Goal: Task Accomplishment & Management: Manage account settings

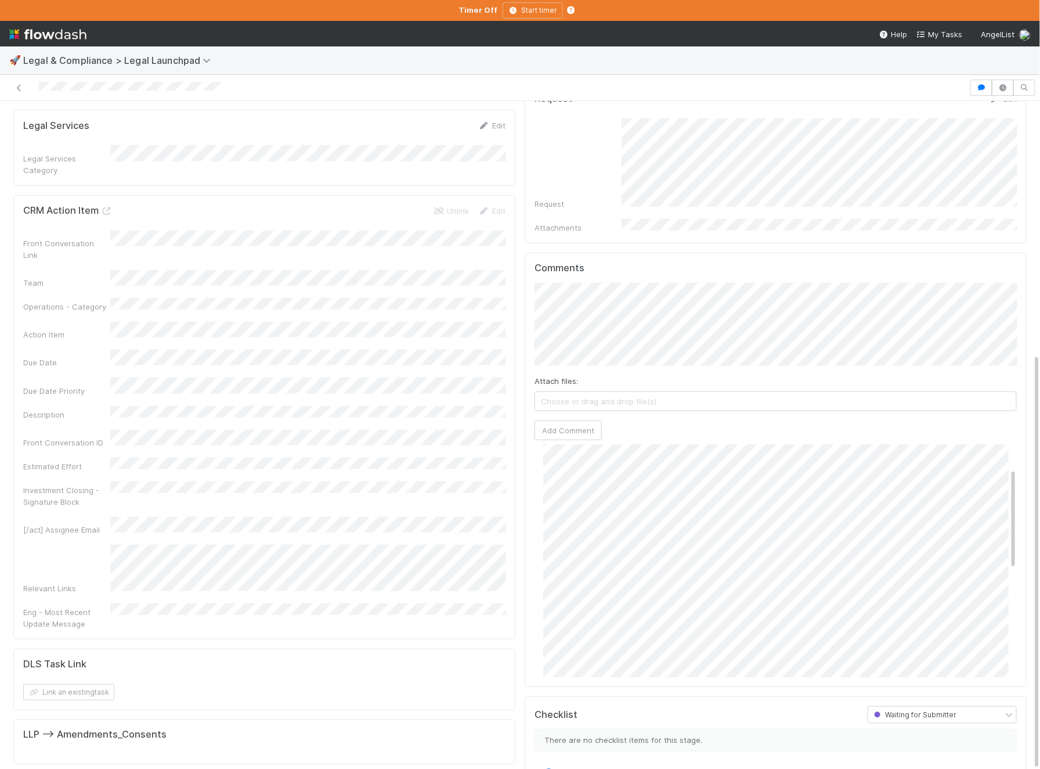
scroll to position [73, 0]
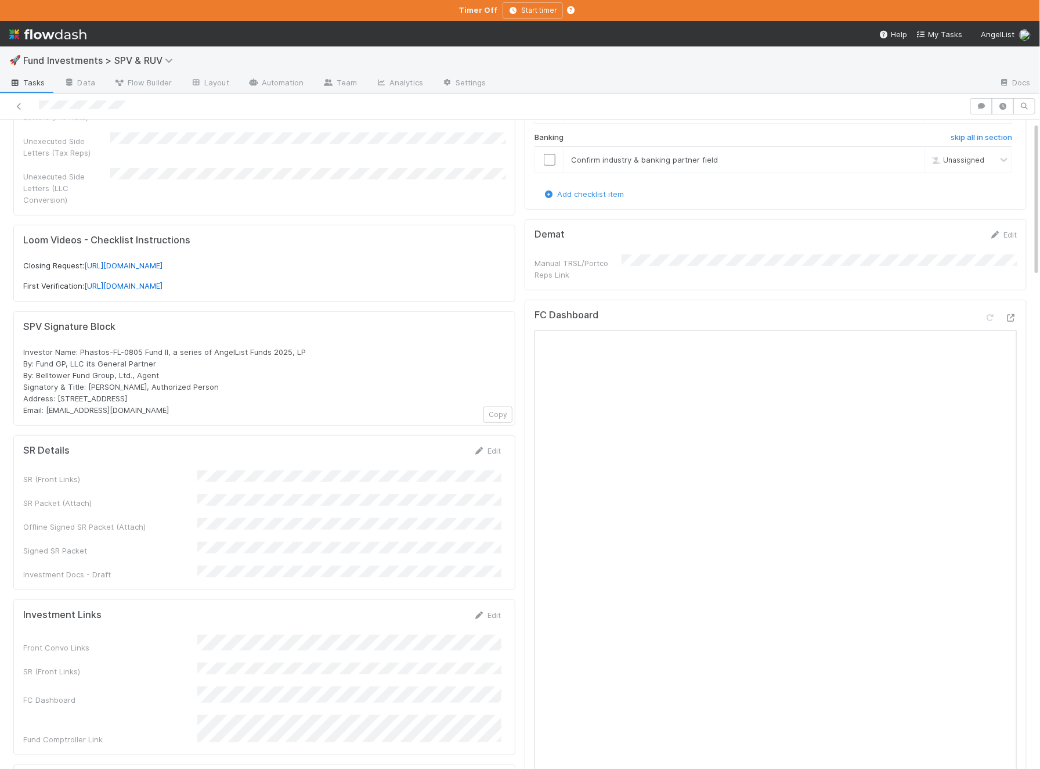
scroll to position [184, 0]
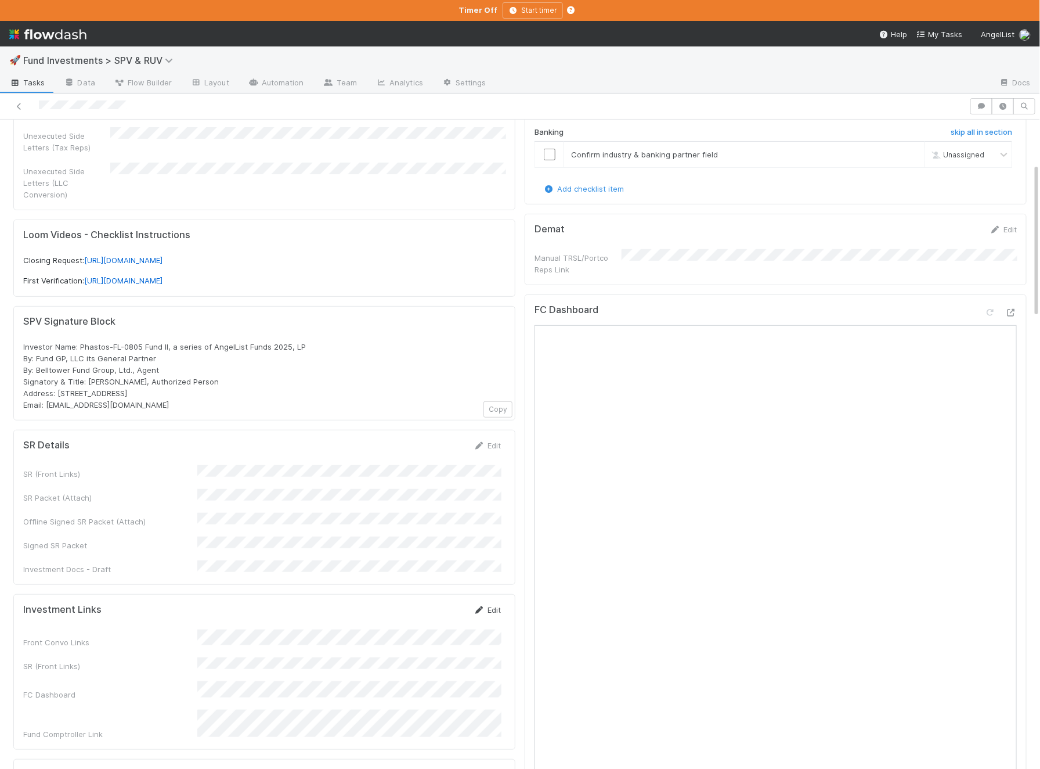
click at [489, 605] on link "Edit" at bounding box center [487, 609] width 27 height 9
click at [438, 604] on button "Save" at bounding box center [439, 614] width 33 height 20
drag, startPoint x: 308, startPoint y: 333, endPoint x: 80, endPoint y: 331, distance: 228.2
click at [80, 341] on div "Investor Name: Phastos-FL-0805 Fund II, a series of AngelList Funds 2025, LP By…" at bounding box center [264, 376] width 482 height 70
copy span "Phastos-FL-0805 Fund II, a series of AngelList Funds 2025, LP"
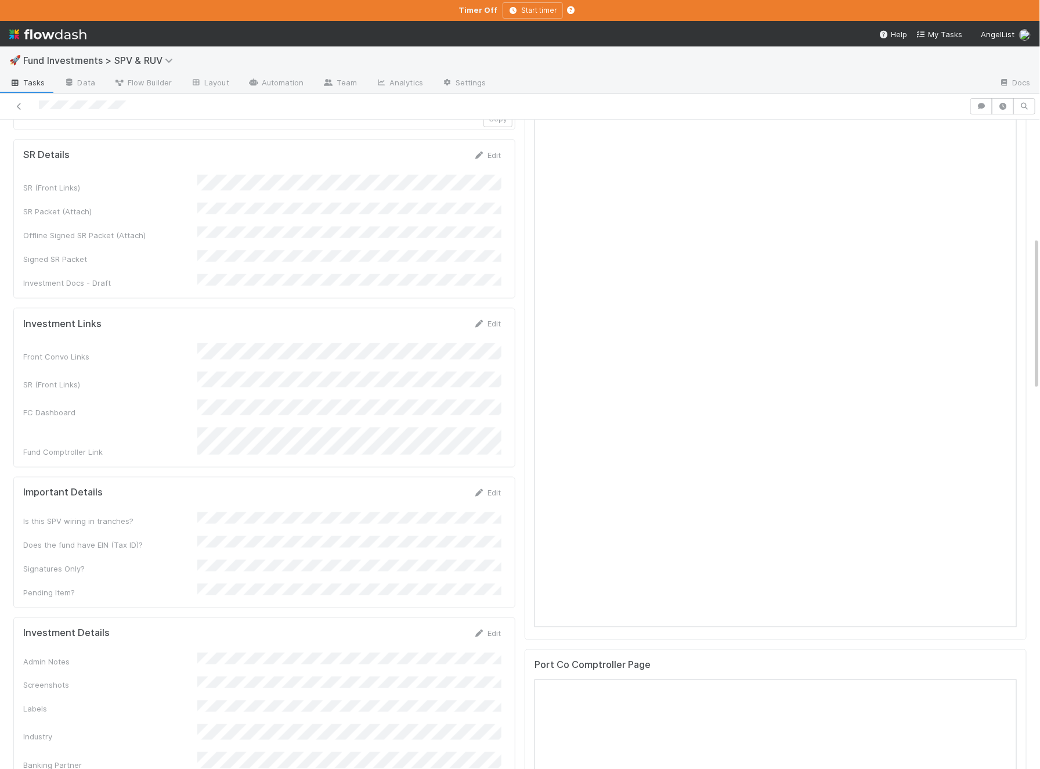
scroll to position [517, 0]
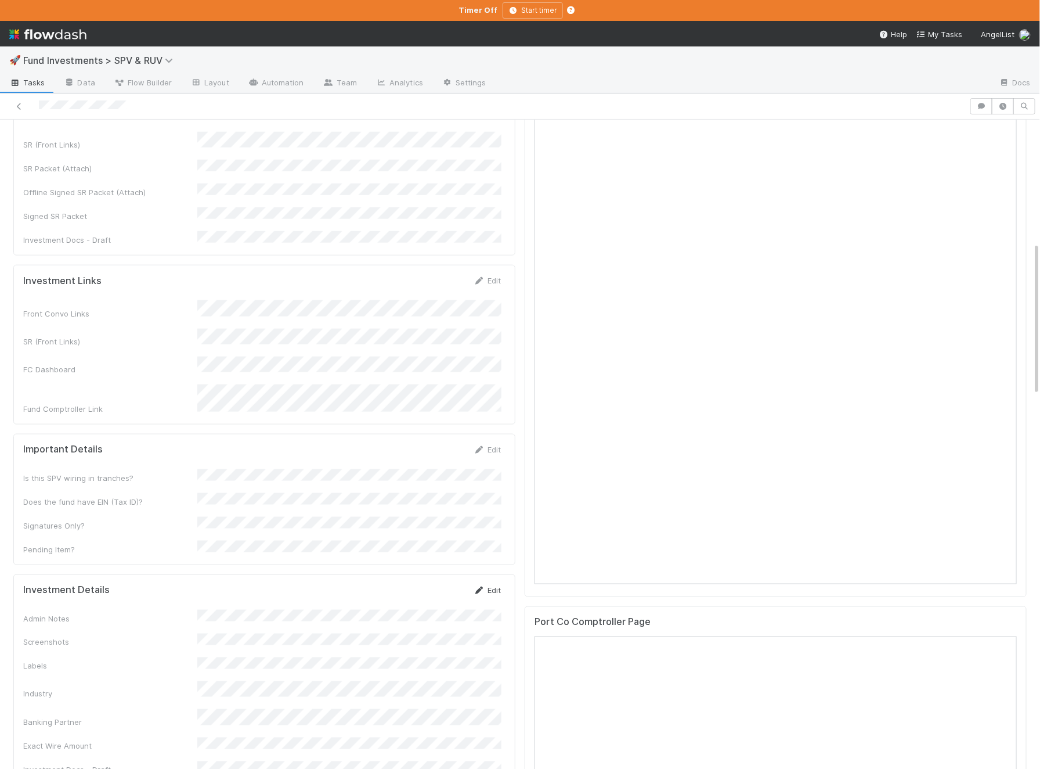
click at [491, 585] on link "Edit" at bounding box center [487, 589] width 27 height 9
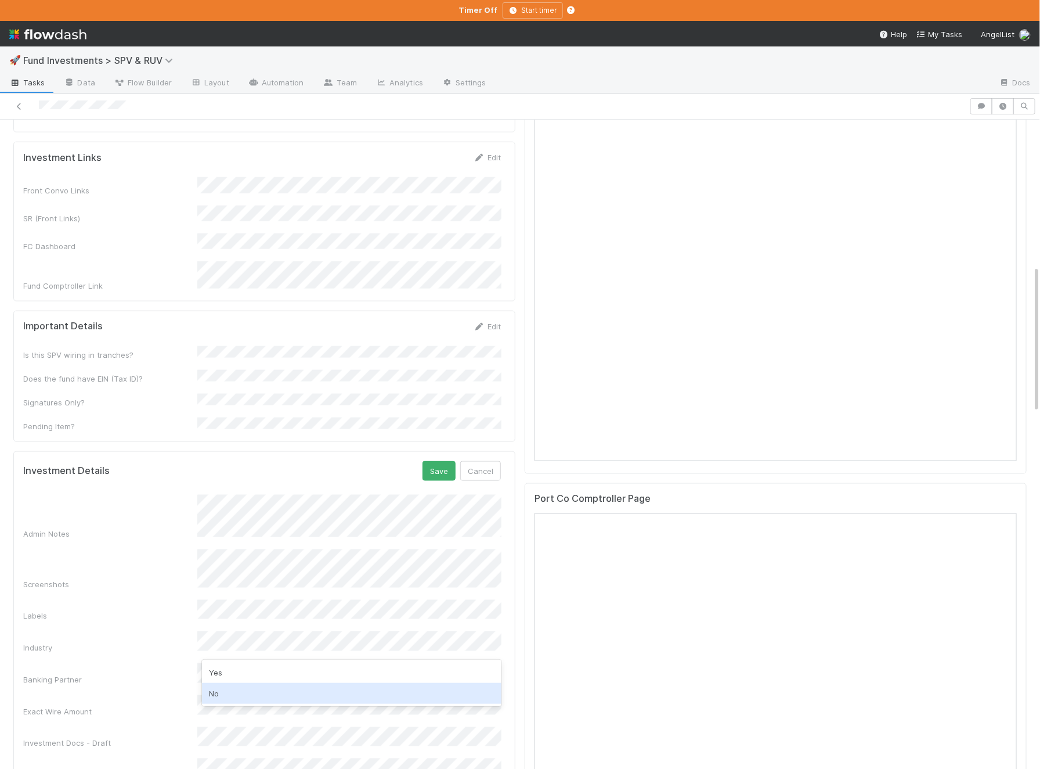
click at [250, 695] on div "No" at bounding box center [352, 693] width 300 height 21
click at [444, 461] on button "Save" at bounding box center [439, 471] width 33 height 20
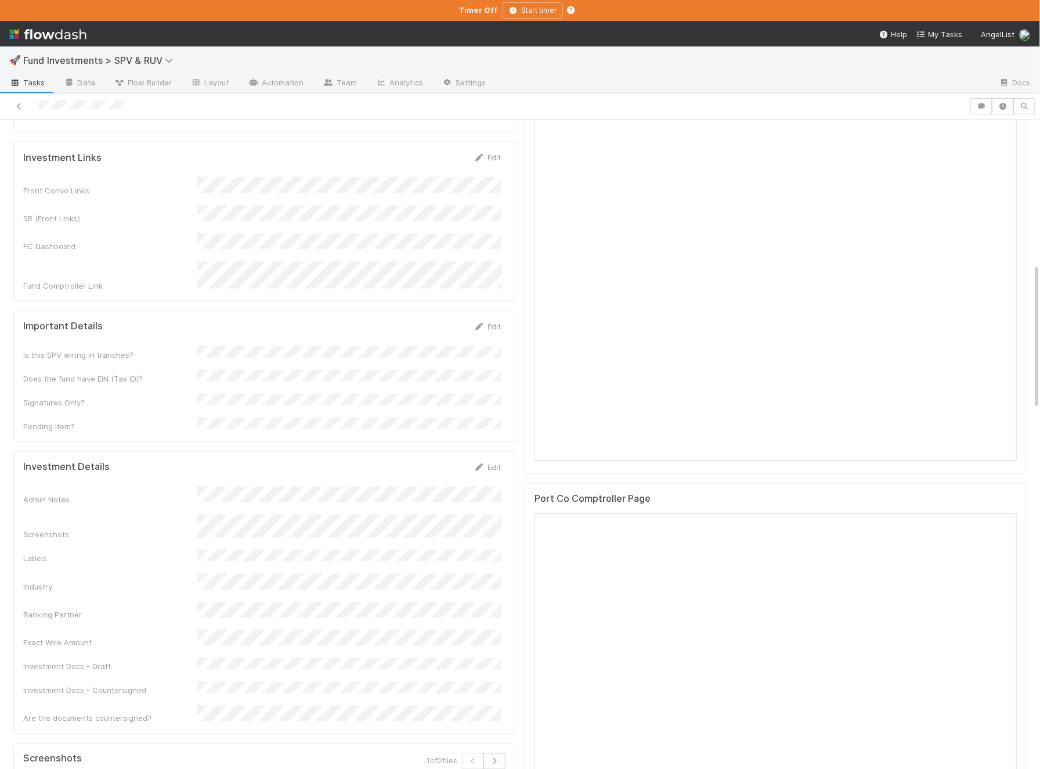
click at [183, 487] on div "Admin Notes" at bounding box center [262, 496] width 478 height 19
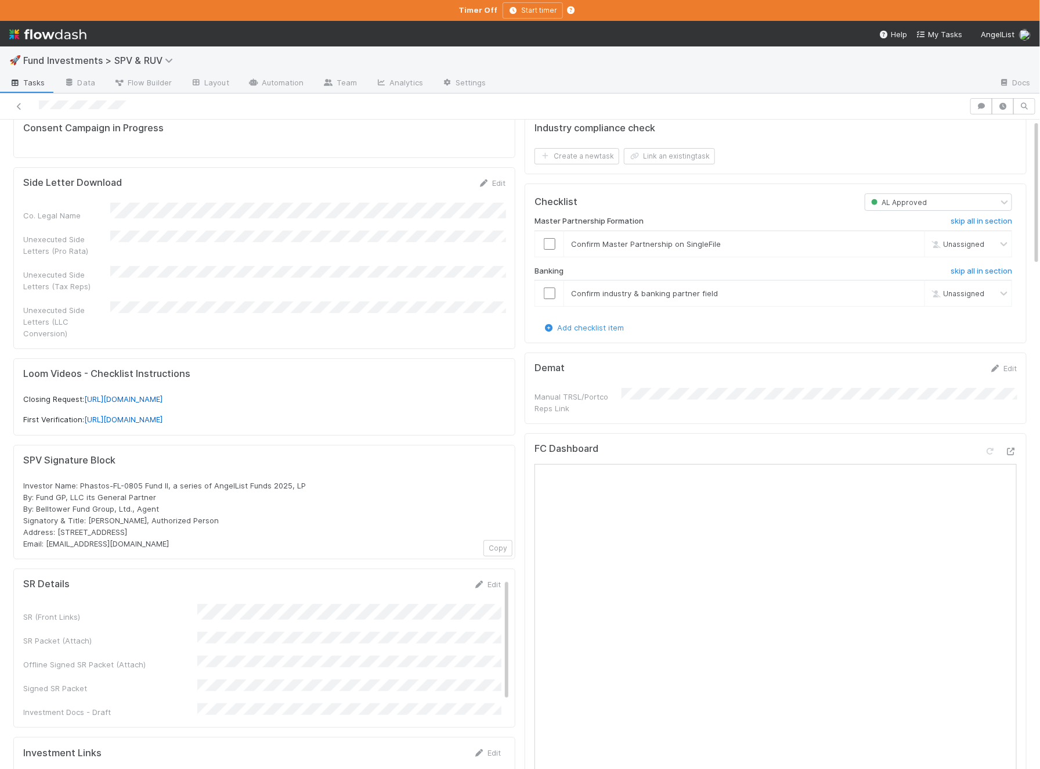
scroll to position [0, 0]
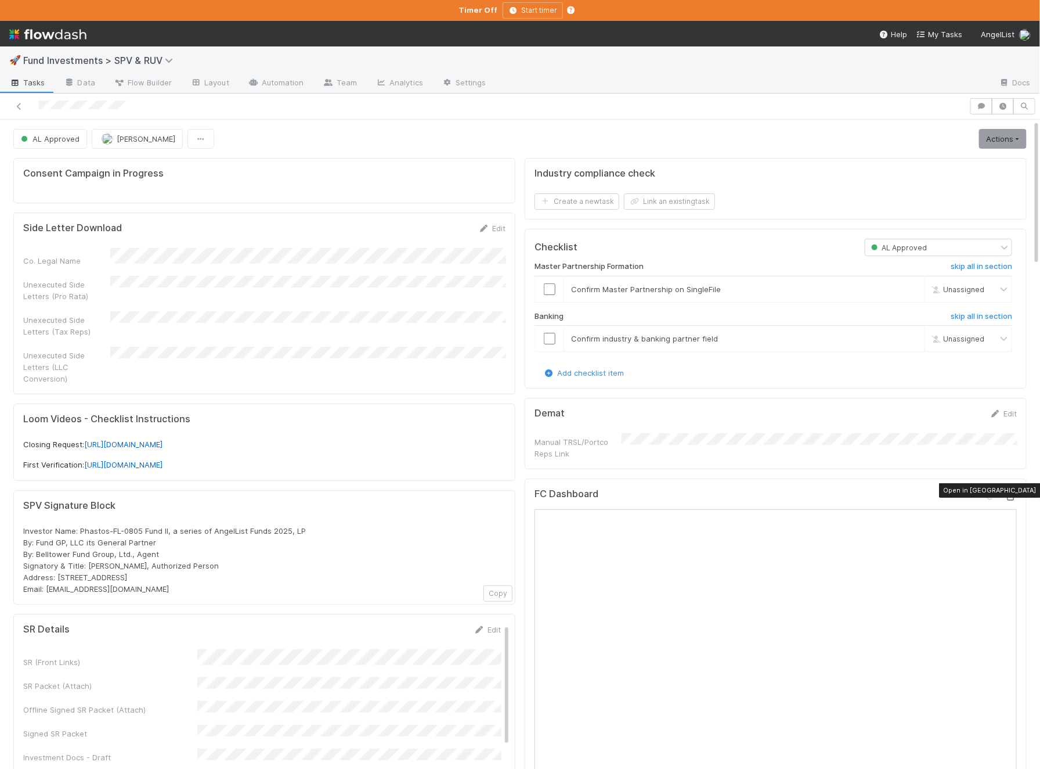
click at [1015, 493] on icon at bounding box center [1012, 497] width 12 height 8
click at [1011, 142] on link "Actions" at bounding box center [1003, 139] width 48 height 20
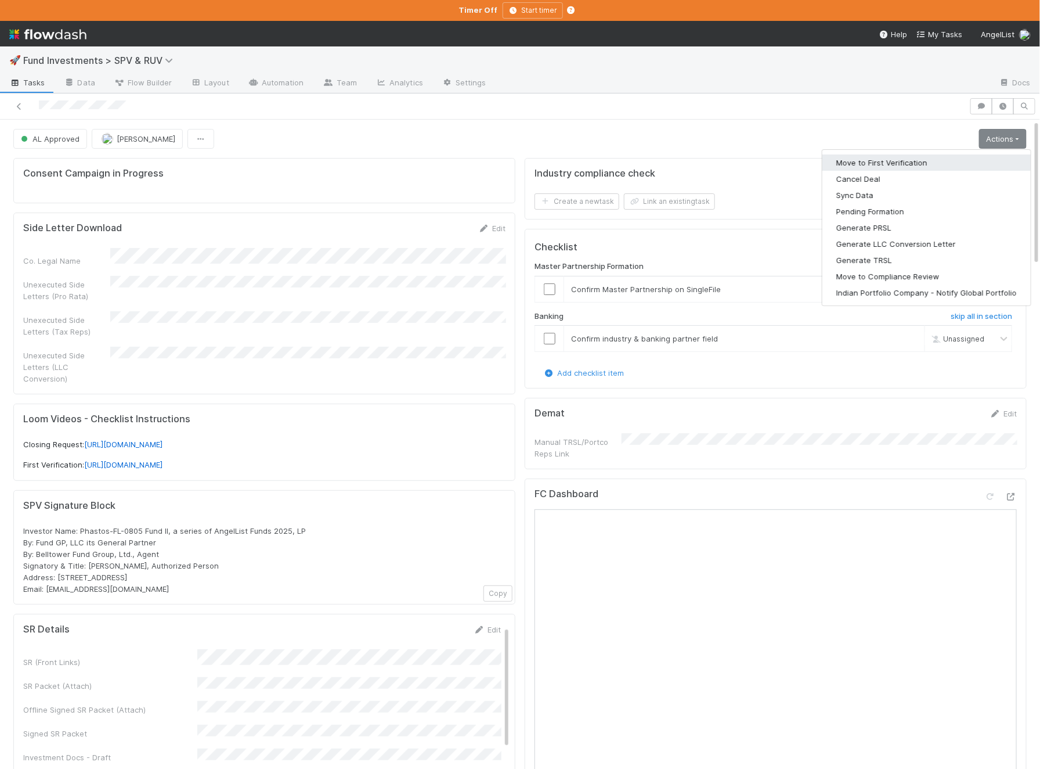
click at [964, 157] on button "Move to First Verification" at bounding box center [927, 162] width 208 height 16
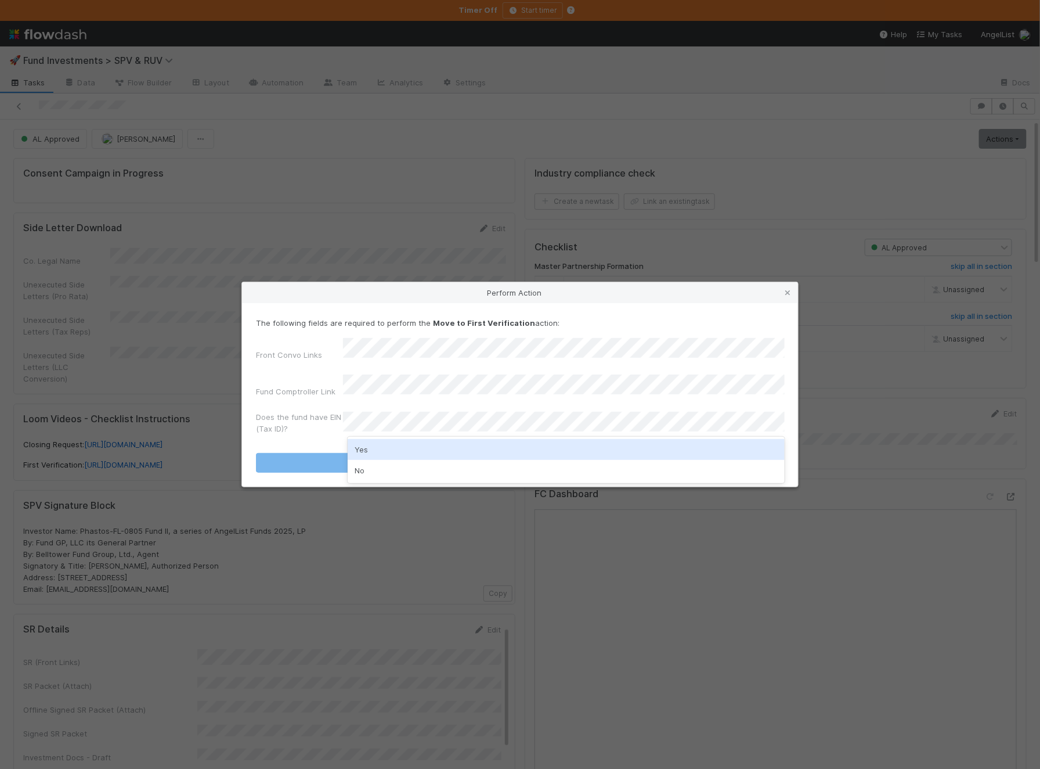
click at [455, 451] on div "Yes" at bounding box center [566, 449] width 437 height 21
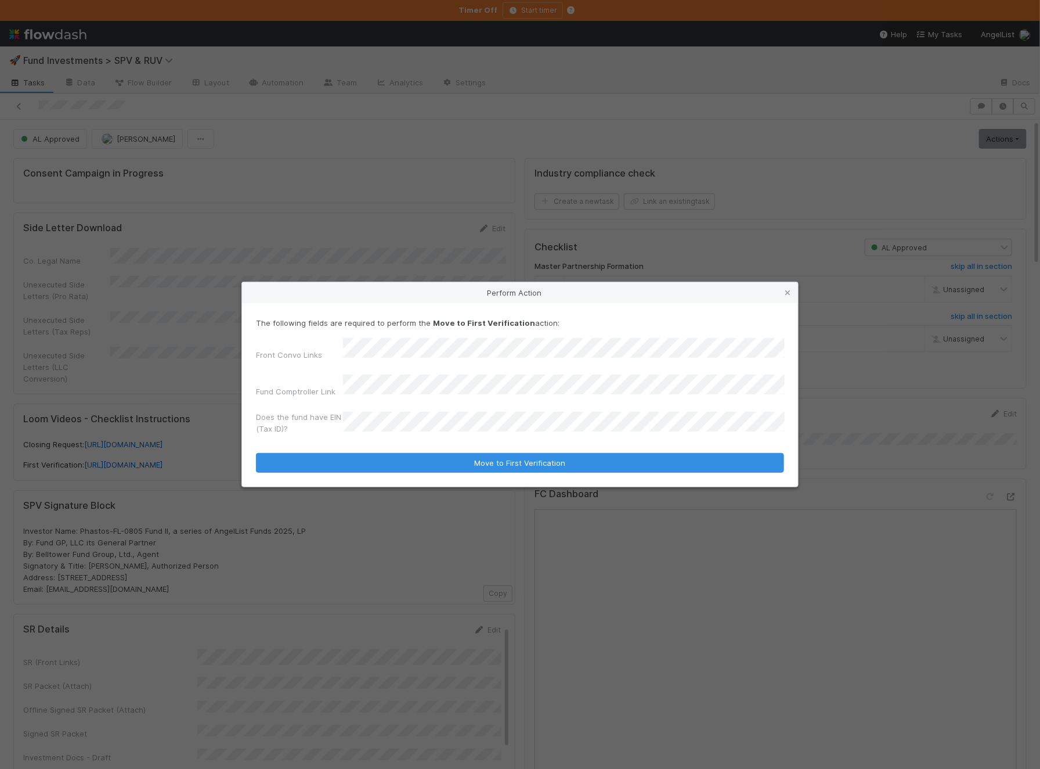
click at [891, 315] on div "Perform Action The following fields are required to perform the Move to First V…" at bounding box center [520, 384] width 1040 height 769
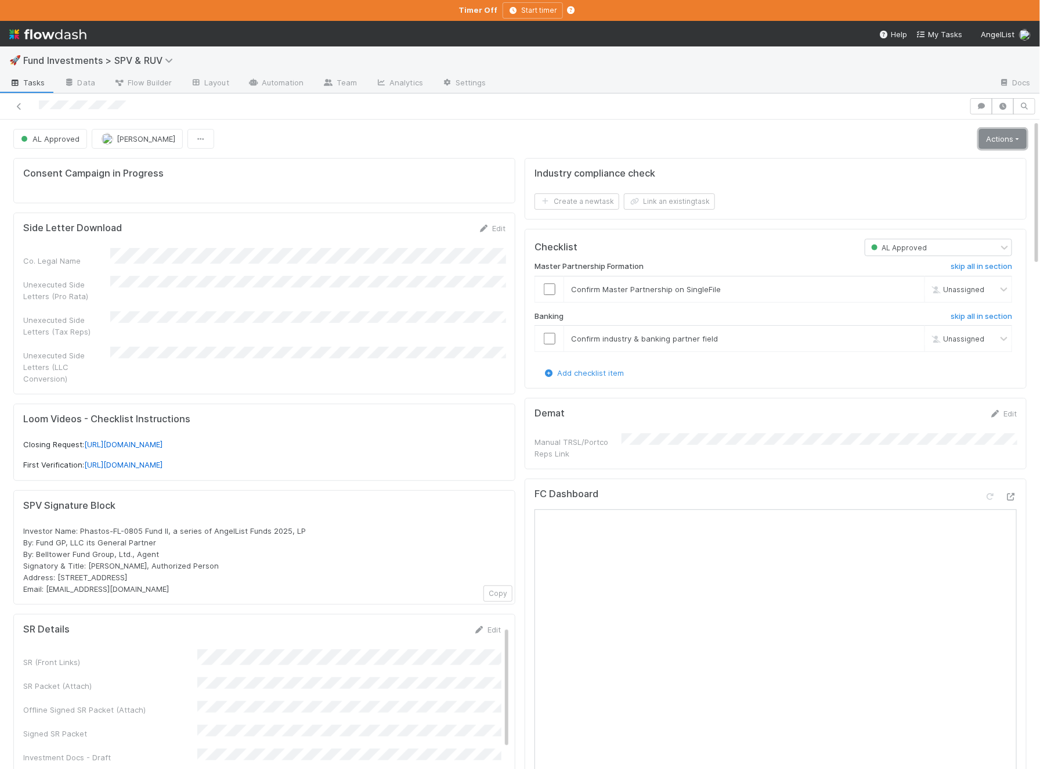
click at [986, 142] on link "Actions" at bounding box center [1003, 139] width 48 height 20
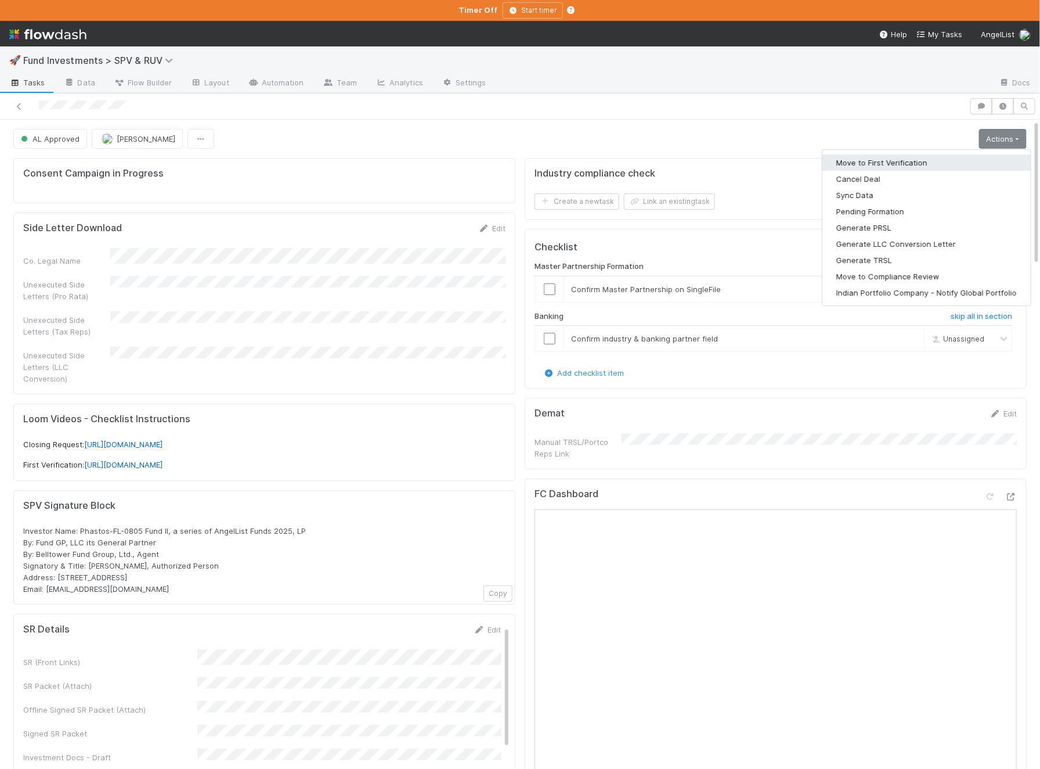
click at [942, 166] on button "Move to First Verification" at bounding box center [927, 162] width 208 height 16
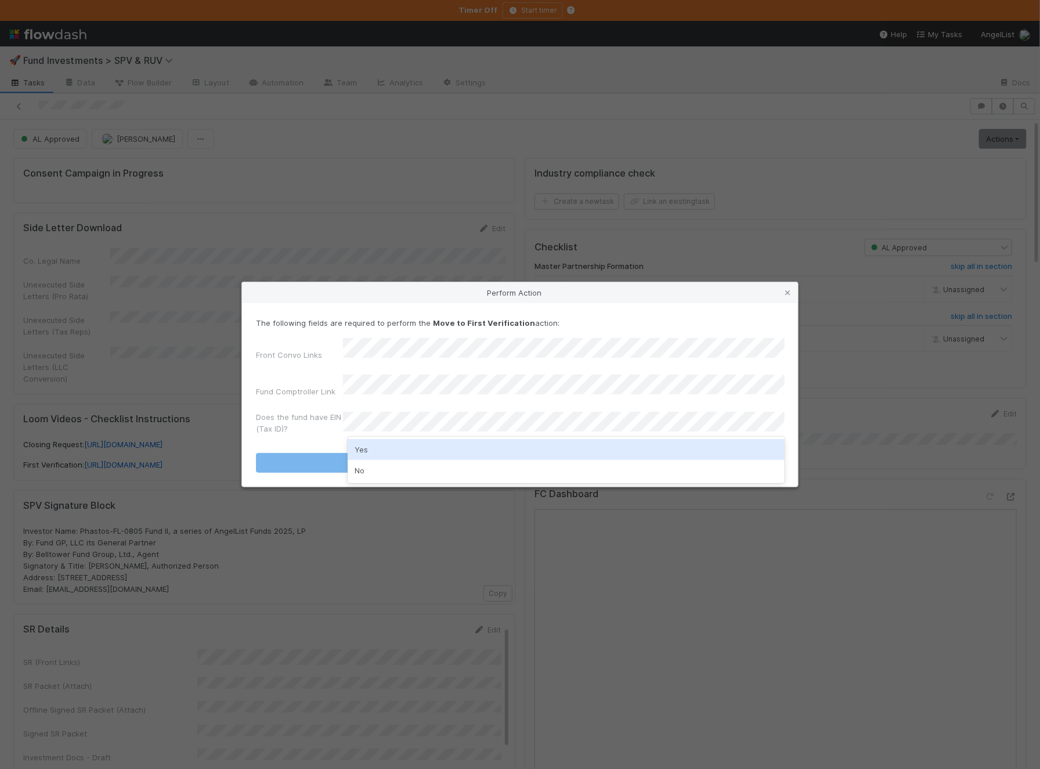
click at [413, 455] on div "Yes" at bounding box center [566, 449] width 437 height 21
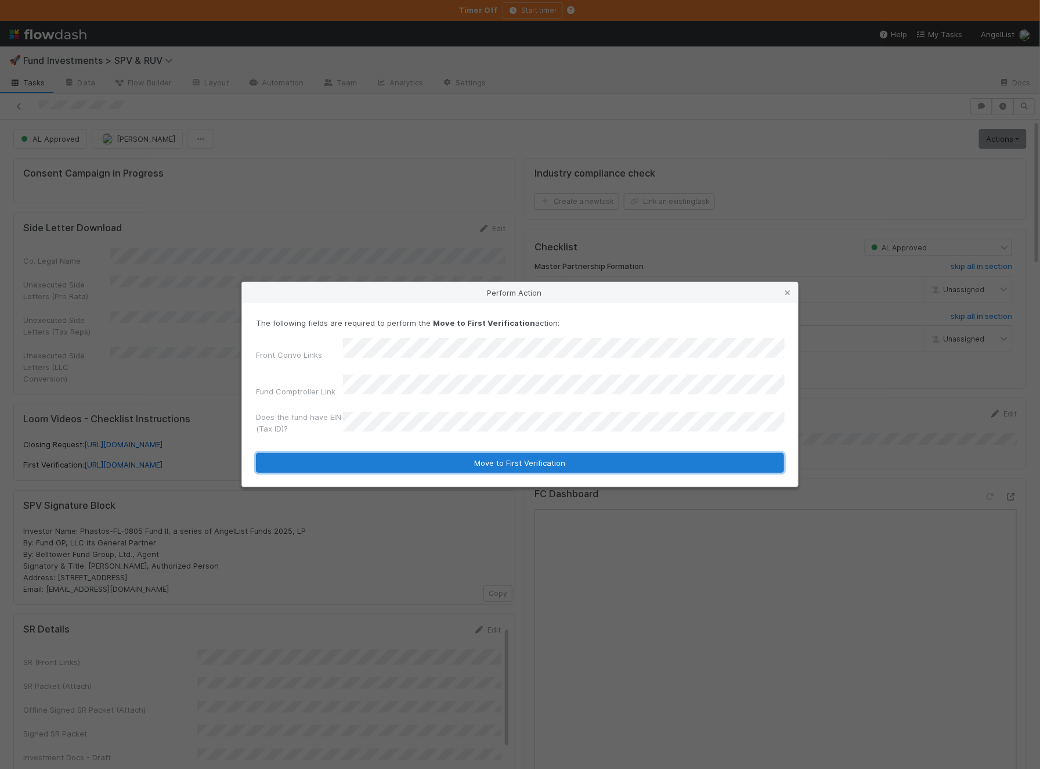
click at [401, 457] on button "Move to First Verification" at bounding box center [520, 463] width 528 height 20
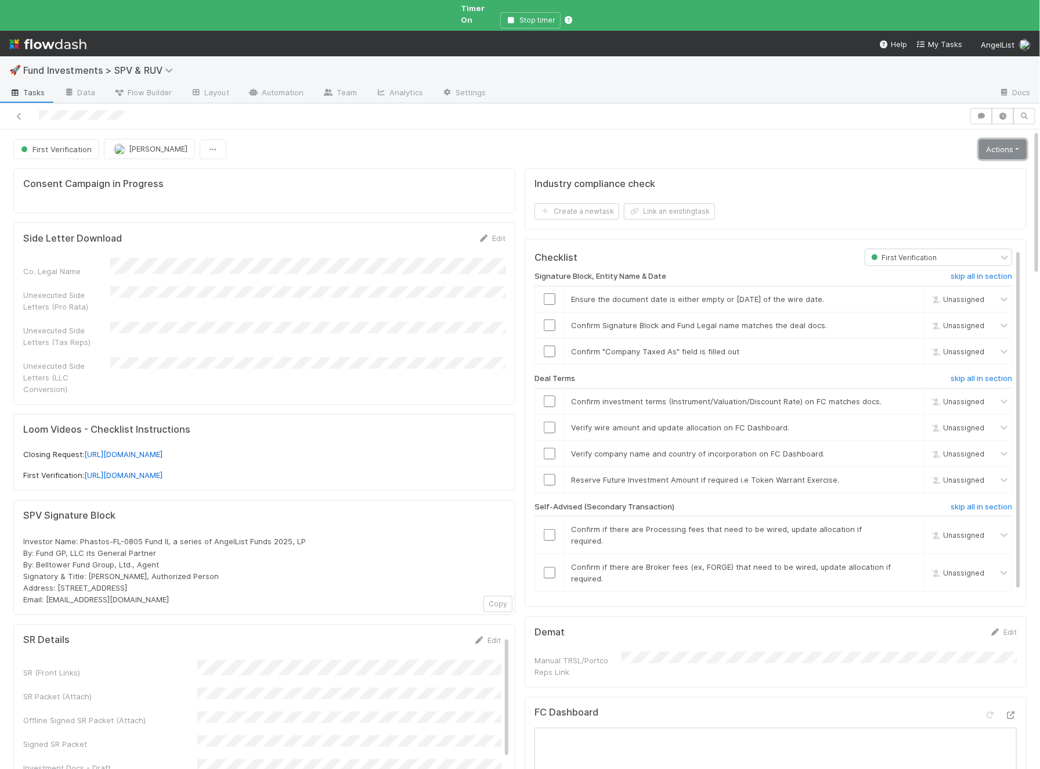
click at [993, 139] on link "Actions" at bounding box center [1003, 149] width 48 height 20
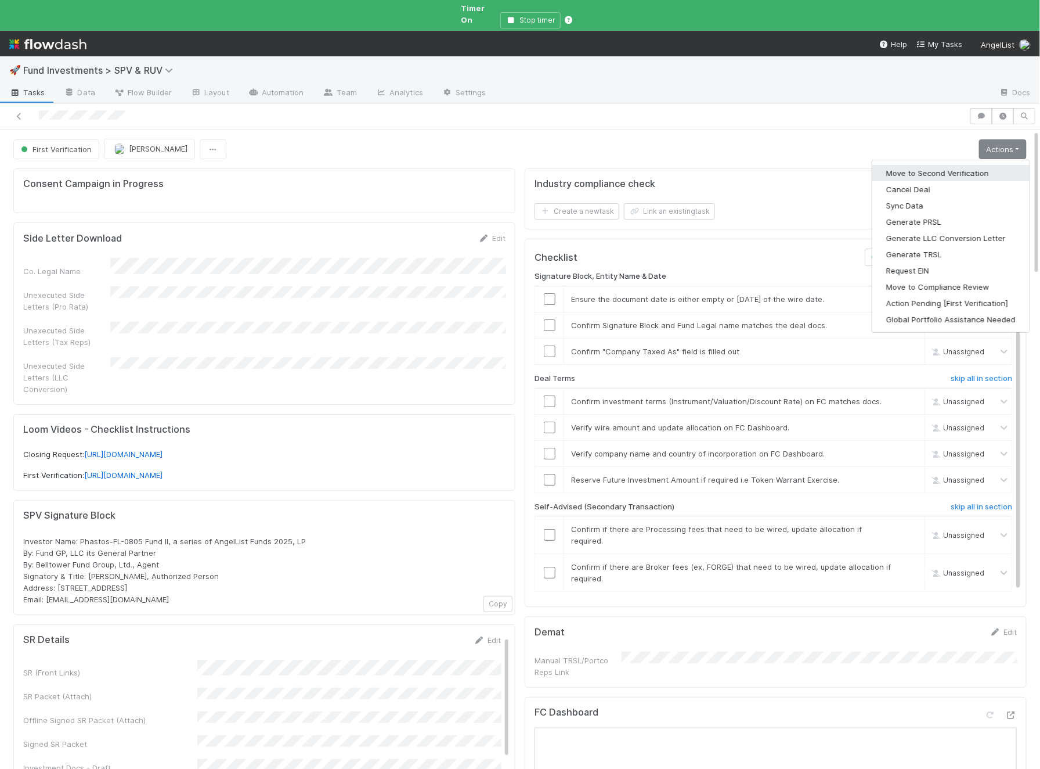
click at [963, 165] on button "Move to Second Verification" at bounding box center [951, 173] width 157 height 16
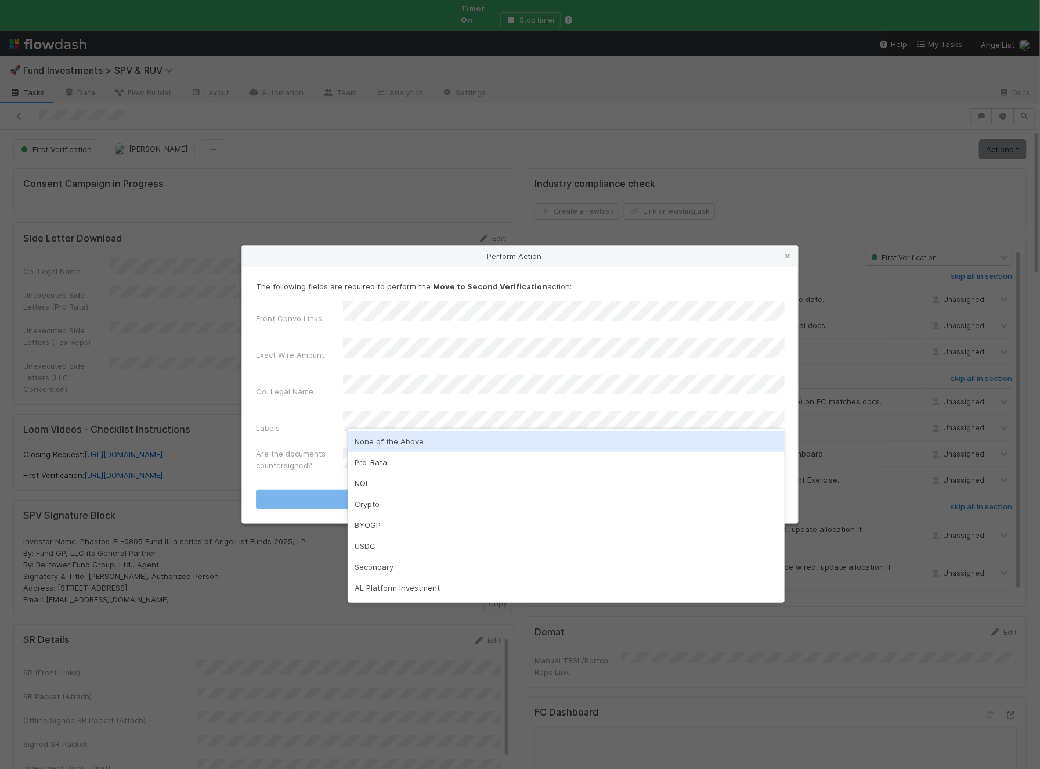
click at [438, 444] on div "None of the Above" at bounding box center [566, 441] width 437 height 21
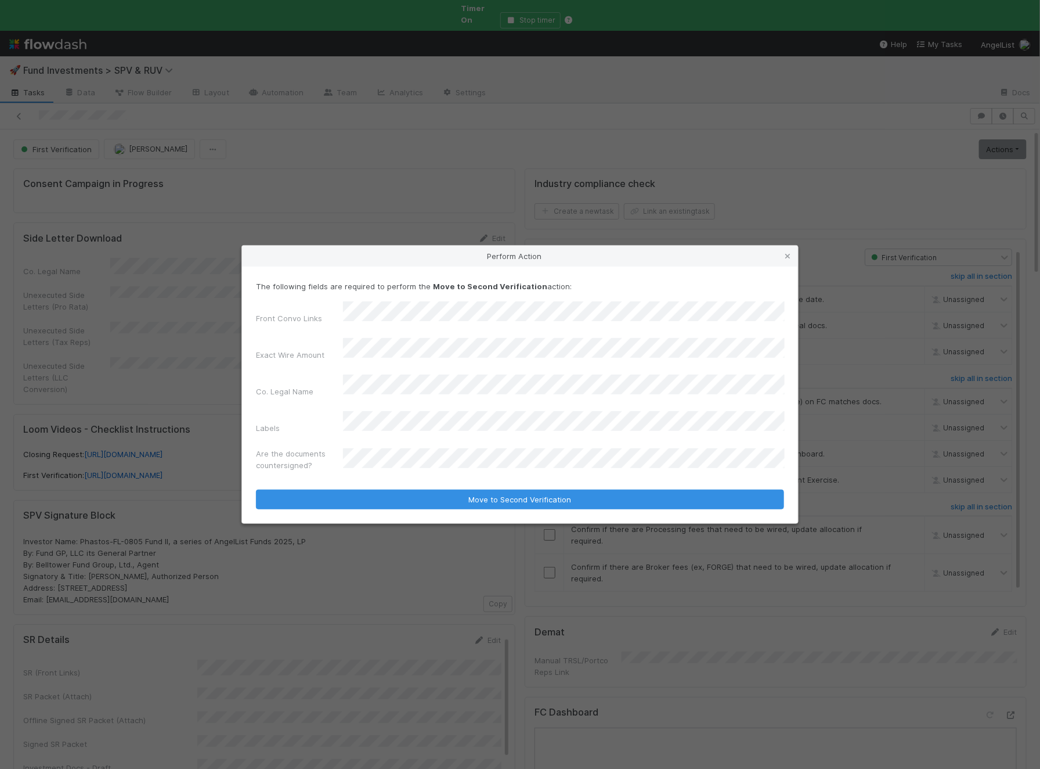
click at [421, 464] on form "The following fields are required to perform the Move to Second Verification ac…" at bounding box center [520, 394] width 528 height 228
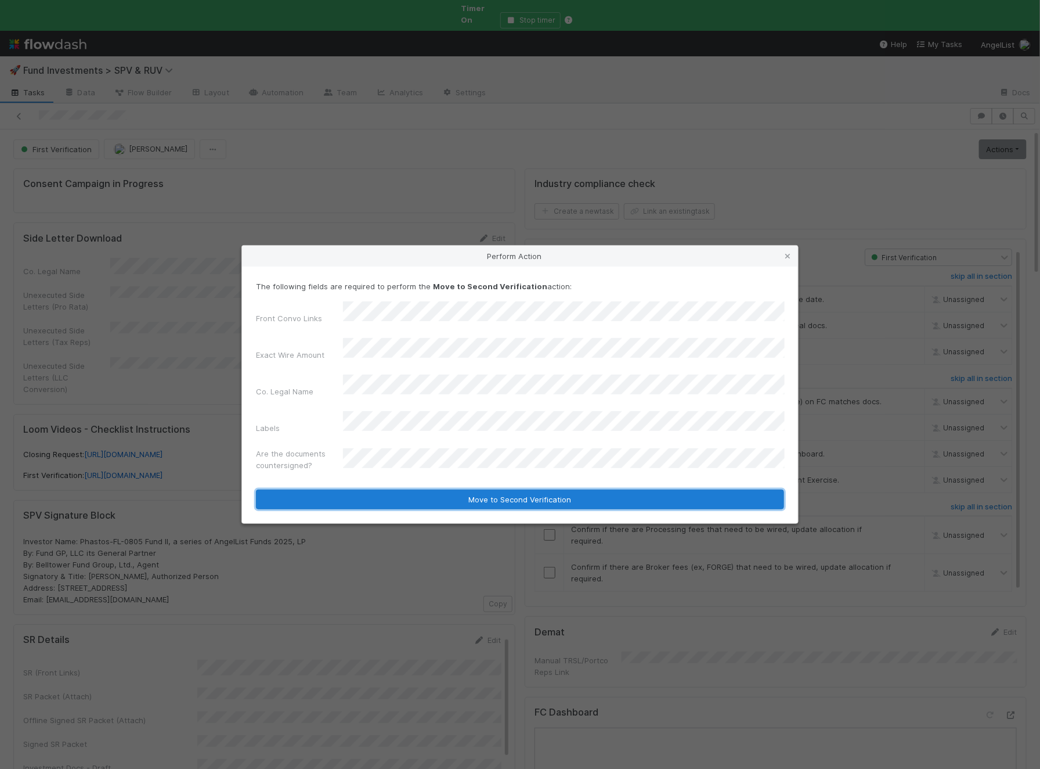
click at [414, 489] on button "Move to Second Verification" at bounding box center [520, 499] width 528 height 20
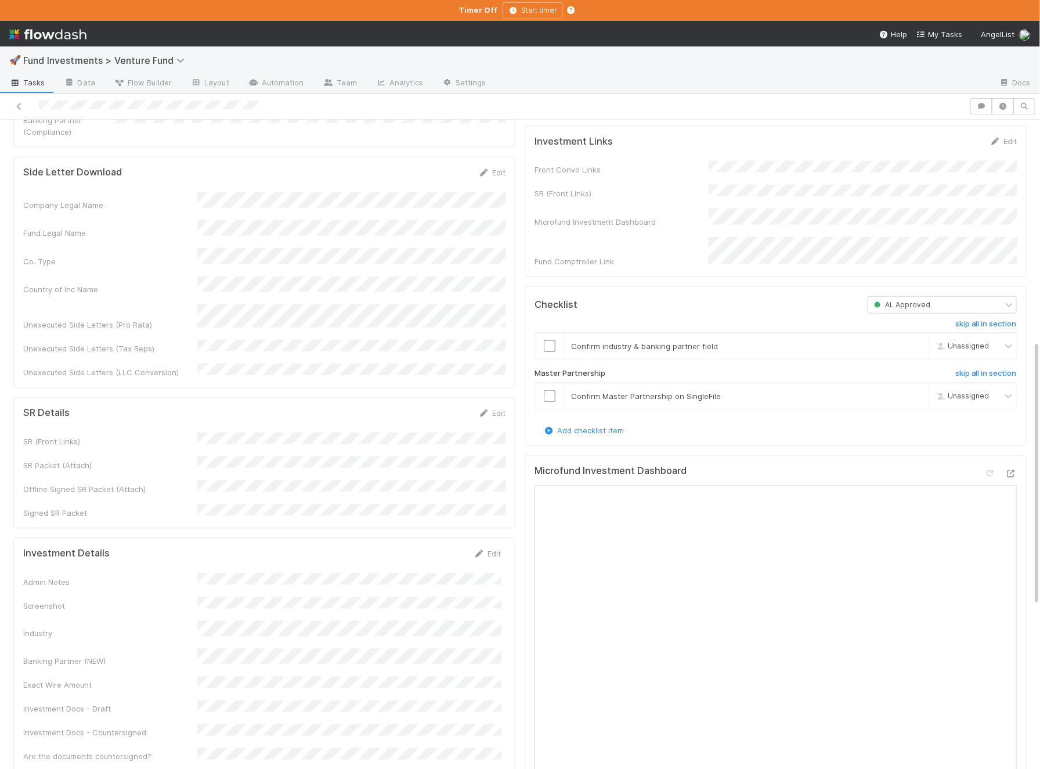
scroll to position [576, 0]
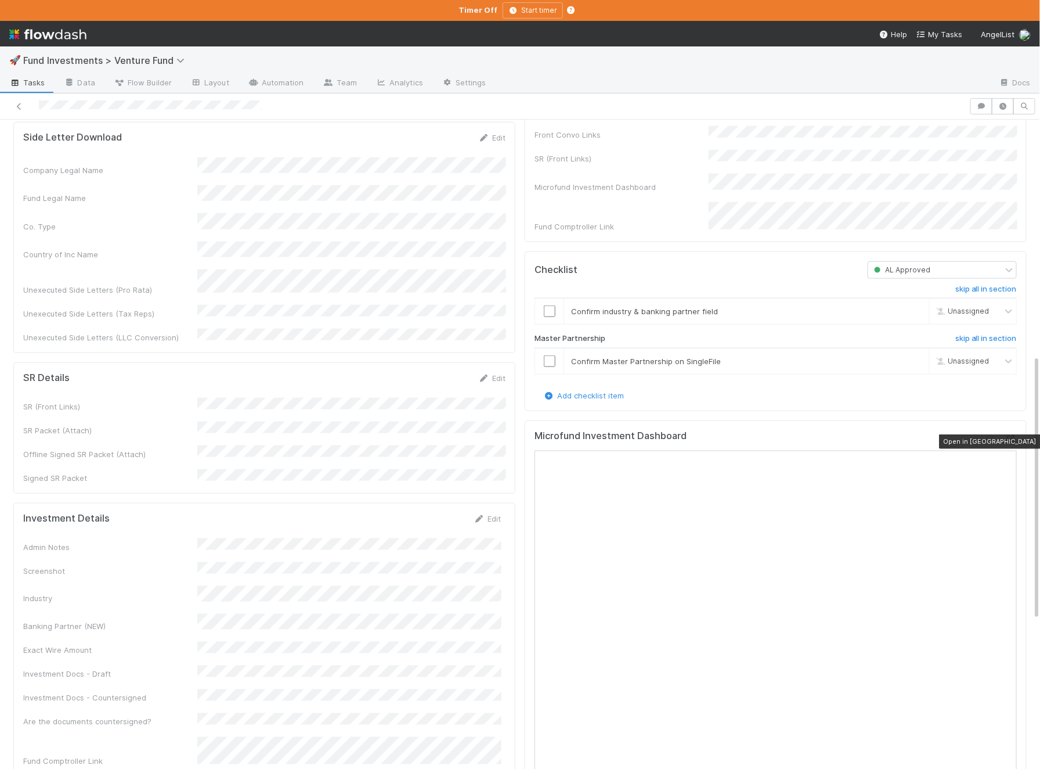
click at [1014, 443] on div at bounding box center [1012, 439] width 12 height 12
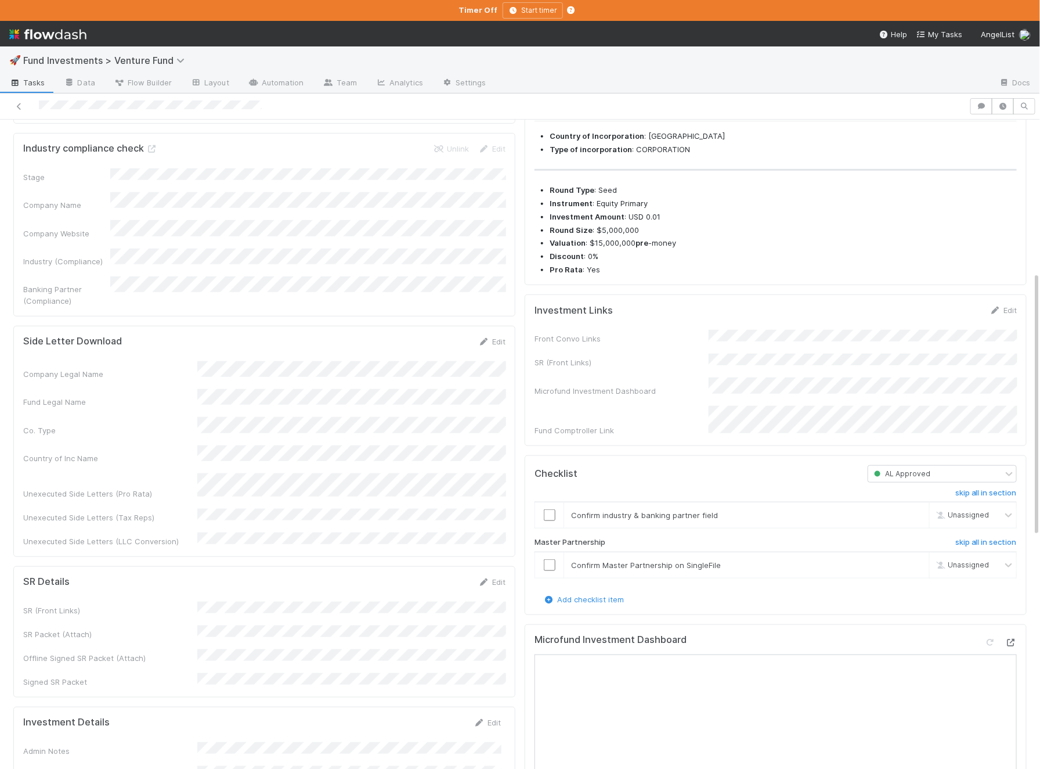
scroll to position [373, 0]
click at [1013, 315] on div "Edit" at bounding box center [1003, 310] width 27 height 12
click at [1013, 314] on link "Edit" at bounding box center [1003, 309] width 27 height 9
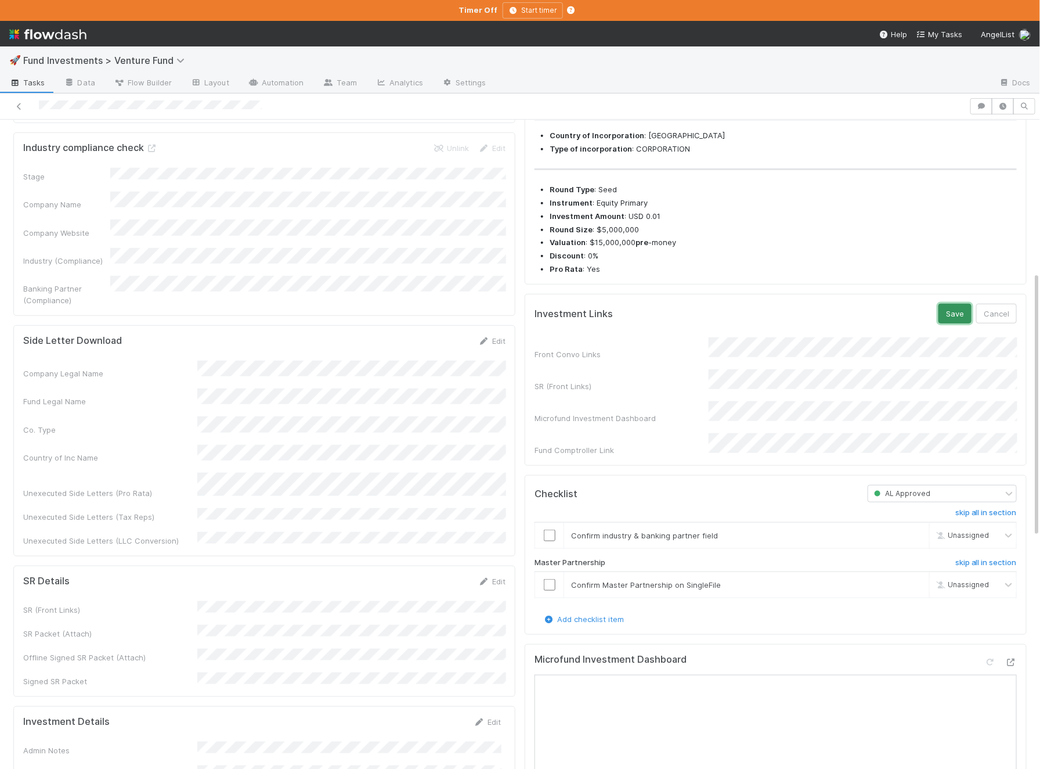
click at [959, 321] on button "Save" at bounding box center [955, 314] width 33 height 20
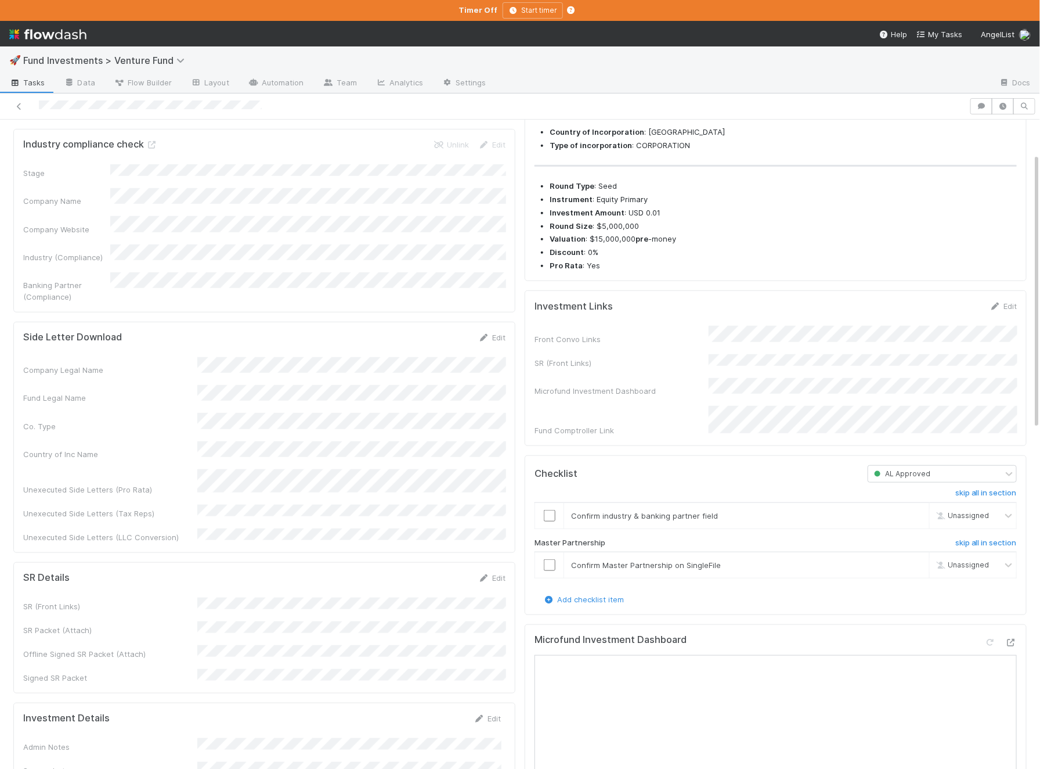
scroll to position [0, 0]
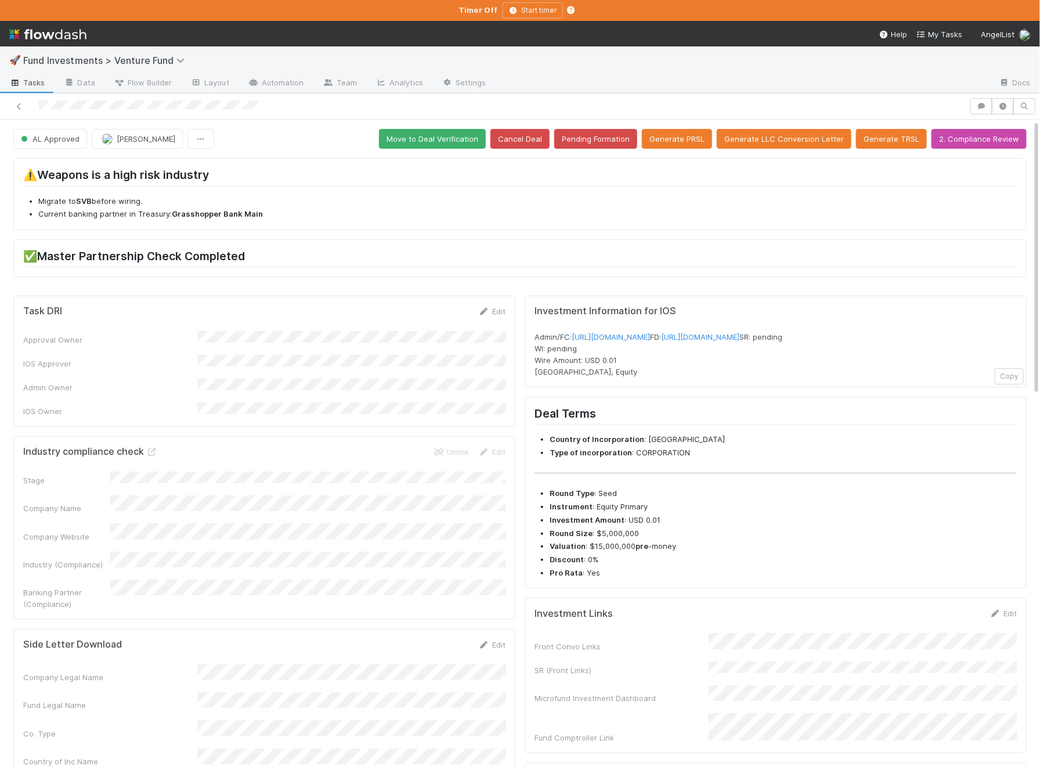
click at [65, 146] on button "AL Approved" at bounding box center [50, 139] width 74 height 20
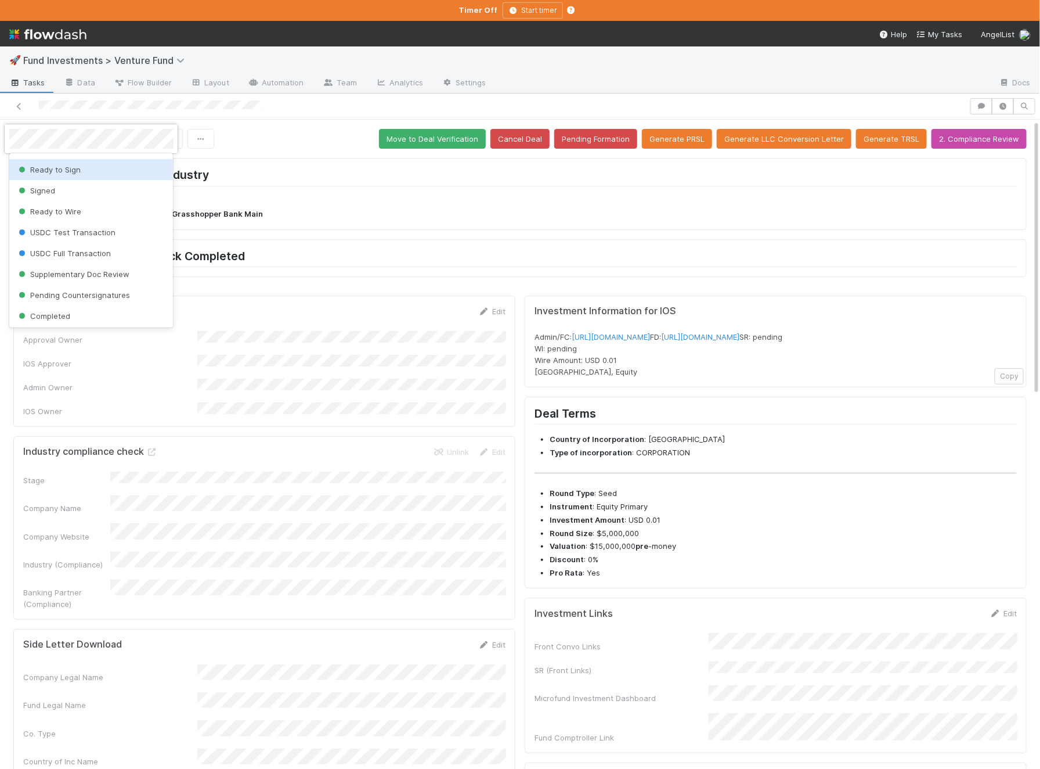
scroll to position [128, 0]
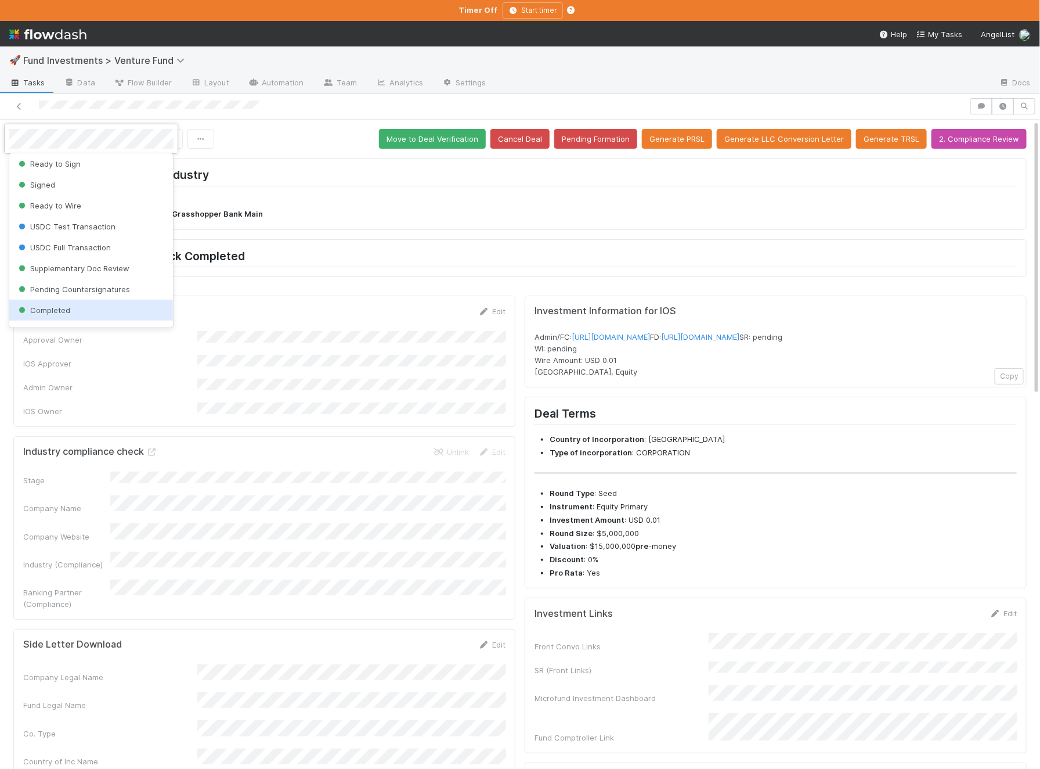
click at [69, 313] on div "Completed" at bounding box center [91, 310] width 164 height 21
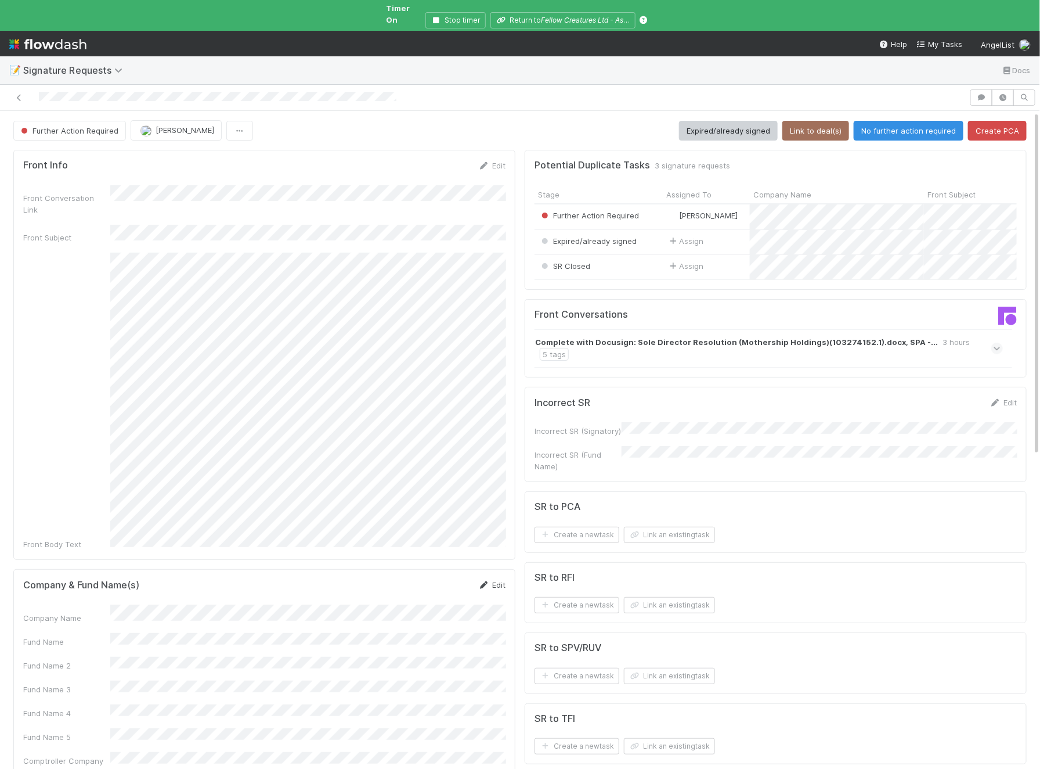
click at [496, 580] on link "Edit" at bounding box center [491, 584] width 27 height 9
click at [330, 613] on div "Company Name Fund Name Fund Name 2 Fund Name 3 Fund Name 4 Fund Name 5 Comptrol…" at bounding box center [264, 742] width 482 height 258
click at [449, 579] on button "Save" at bounding box center [443, 589] width 33 height 20
click at [819, 121] on button "Link to deal(s)" at bounding box center [816, 131] width 67 height 20
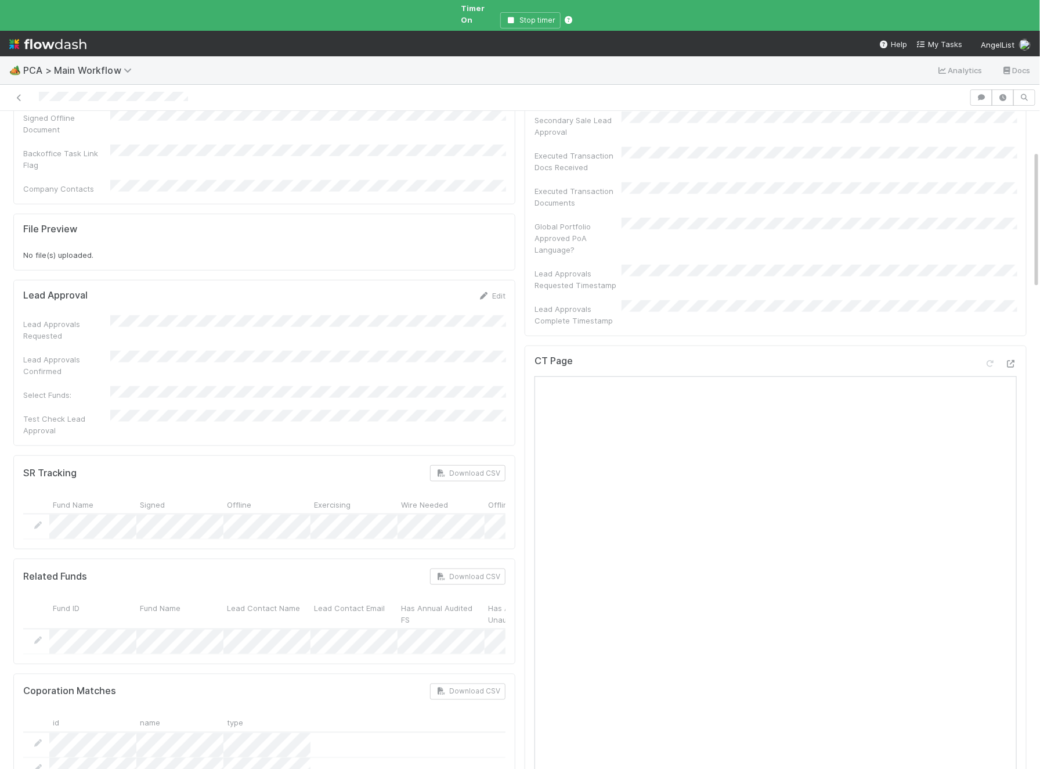
scroll to position [973, 0]
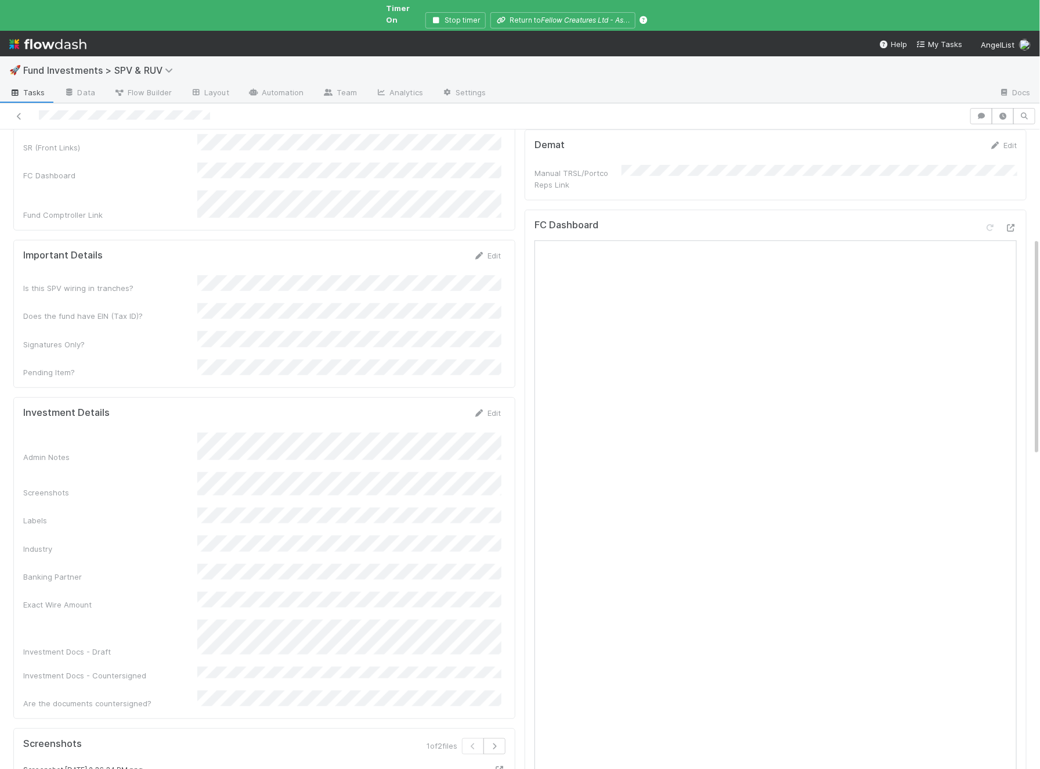
scroll to position [321, 0]
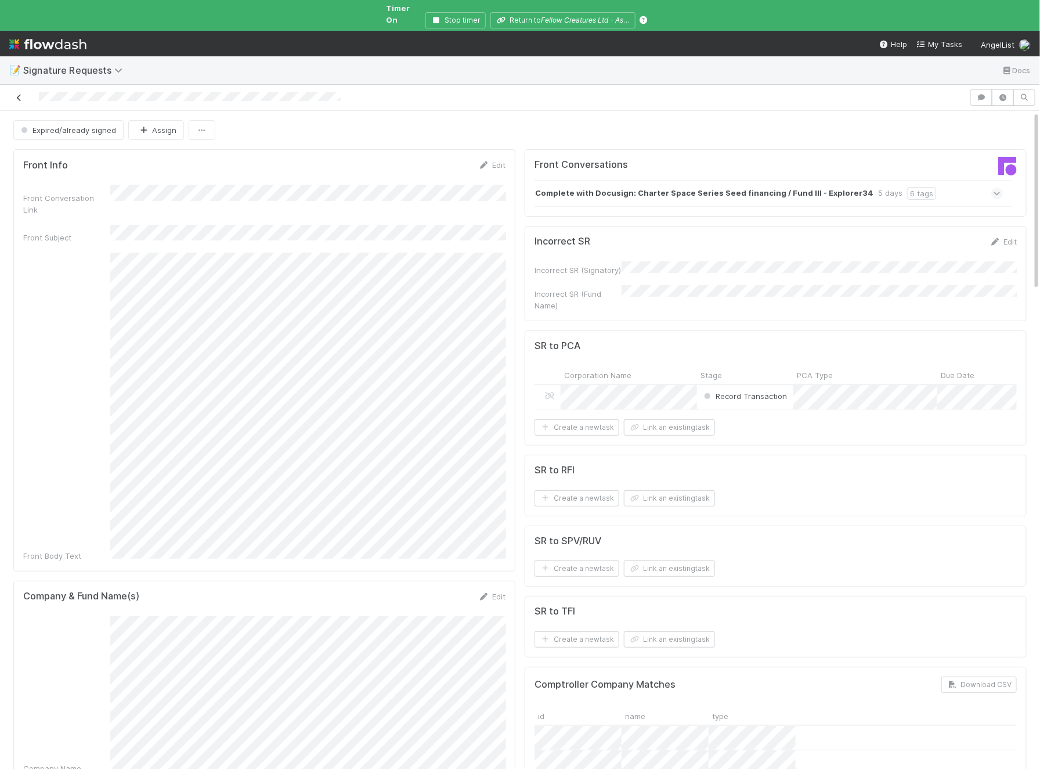
click at [19, 94] on icon at bounding box center [19, 98] width 12 height 8
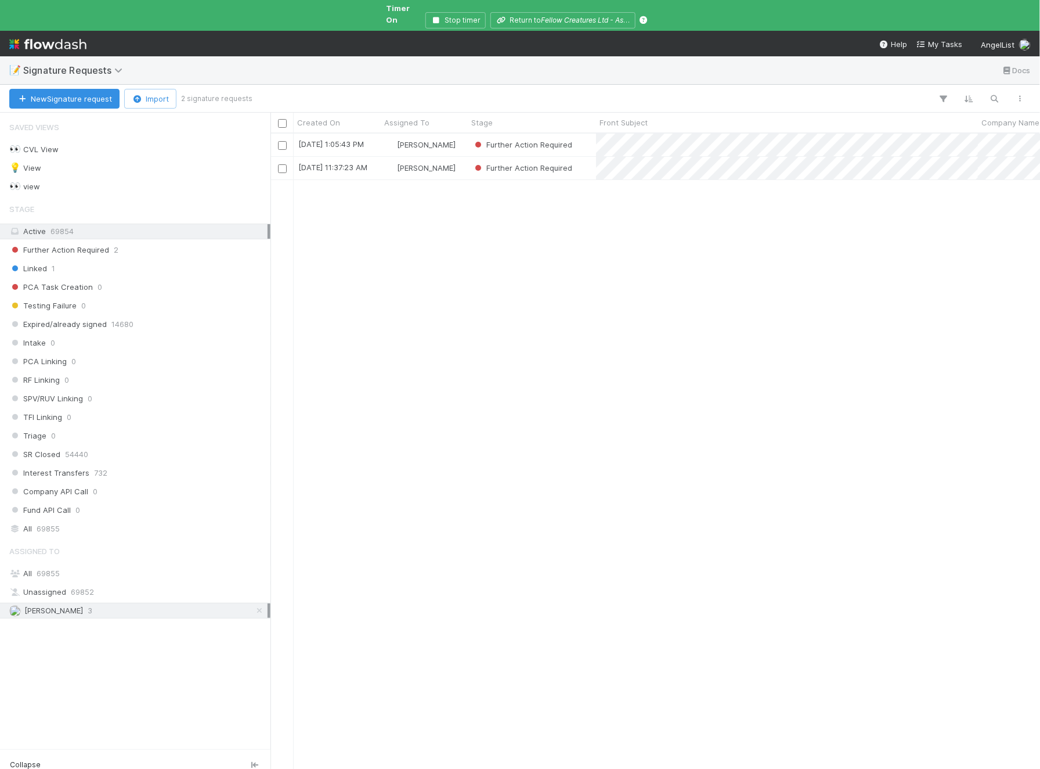
scroll to position [646, 770]
click at [446, 158] on div "[PERSON_NAME]" at bounding box center [424, 168] width 87 height 23
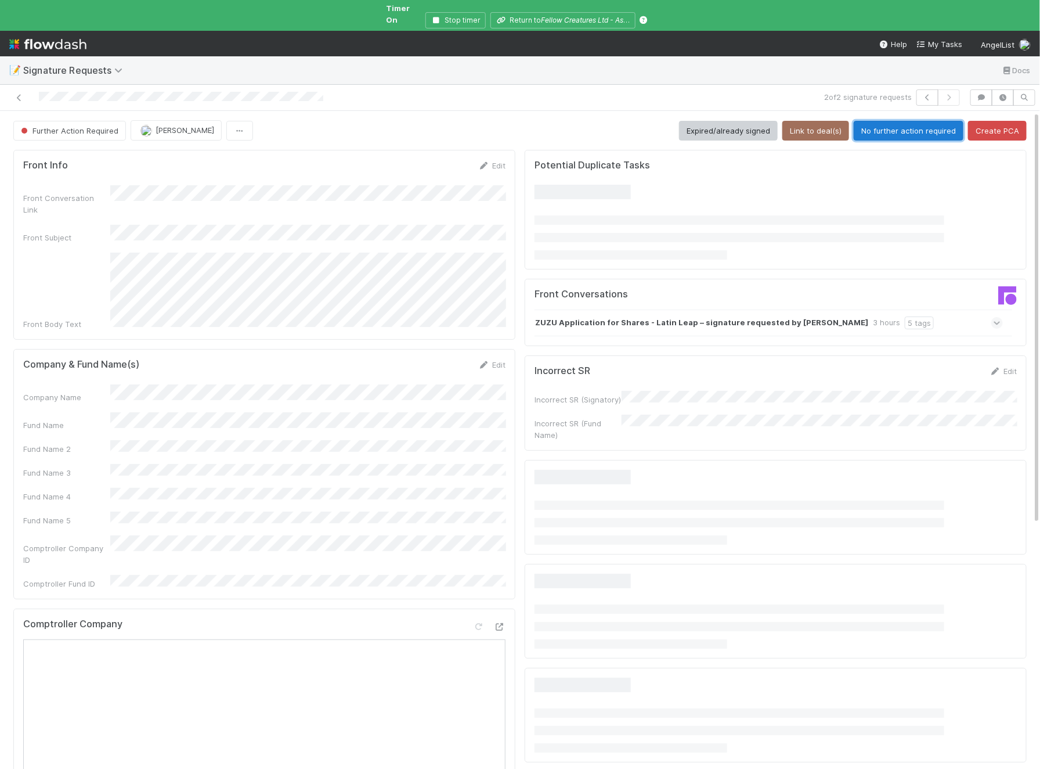
click at [908, 121] on button "No further action required" at bounding box center [909, 131] width 110 height 20
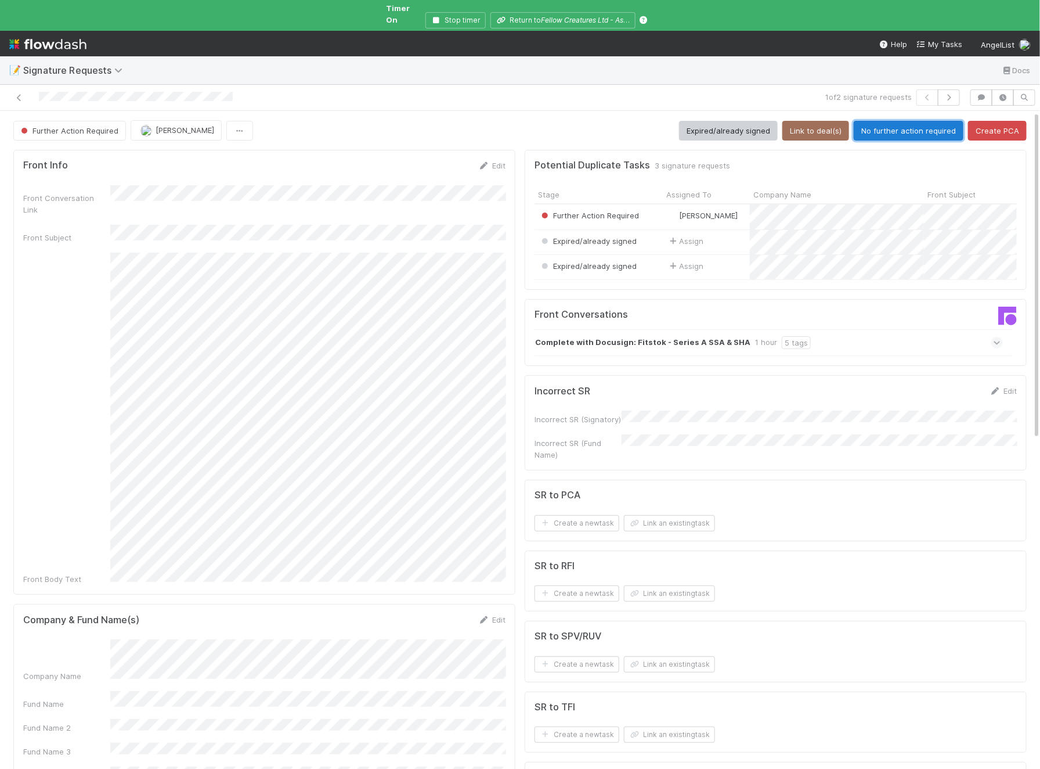
click at [923, 124] on button "No further action required" at bounding box center [909, 131] width 110 height 20
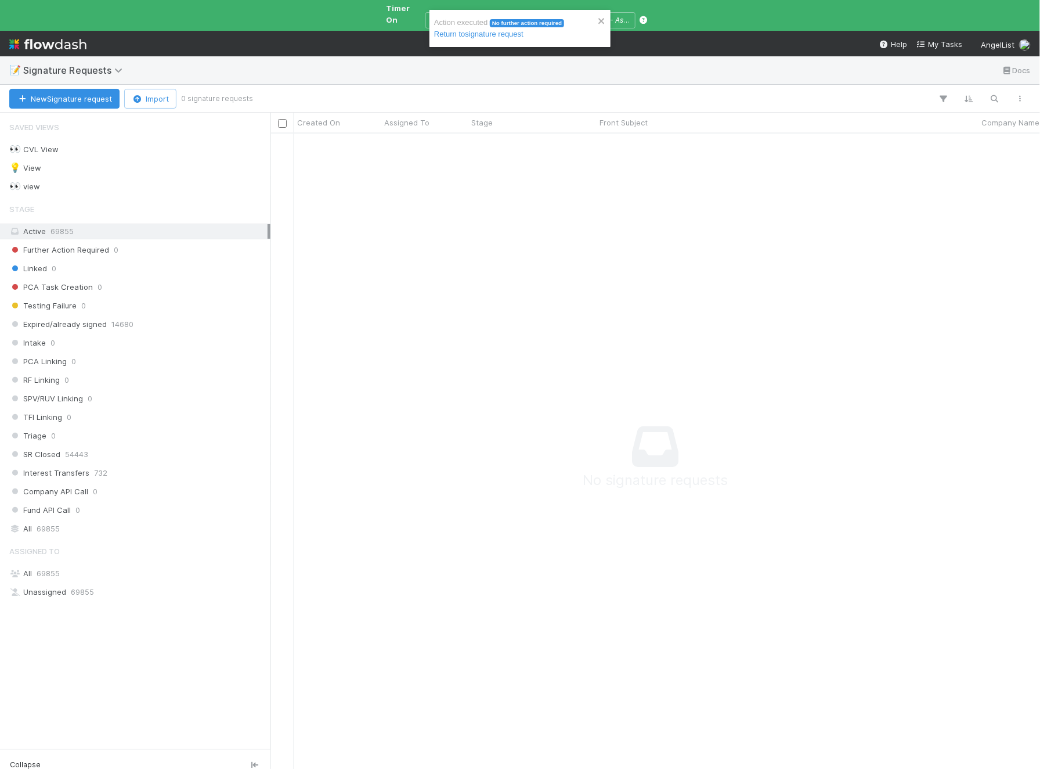
scroll to position [0, 1]
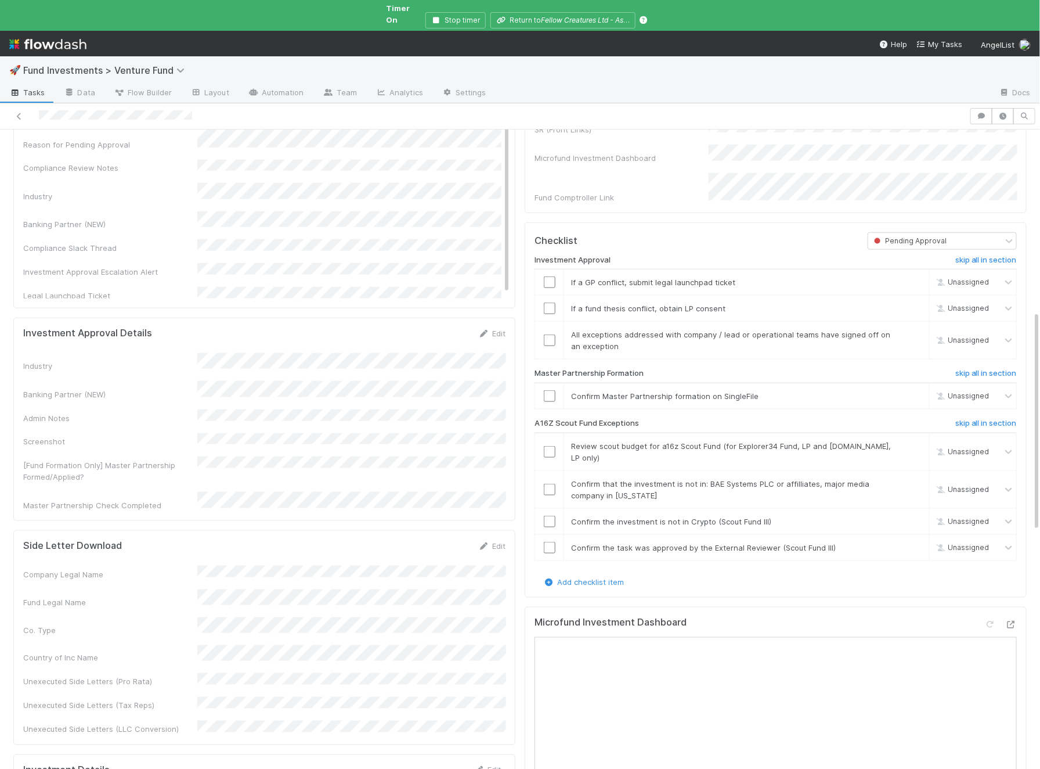
scroll to position [5, 0]
click at [1015, 621] on icon at bounding box center [1012, 625] width 12 height 8
click at [968, 255] on h6 "skip all in section" at bounding box center [987, 259] width 62 height 9
click at [554, 390] on input "checkbox" at bounding box center [550, 396] width 12 height 12
click at [551, 484] on input "checkbox" at bounding box center [550, 490] width 12 height 12
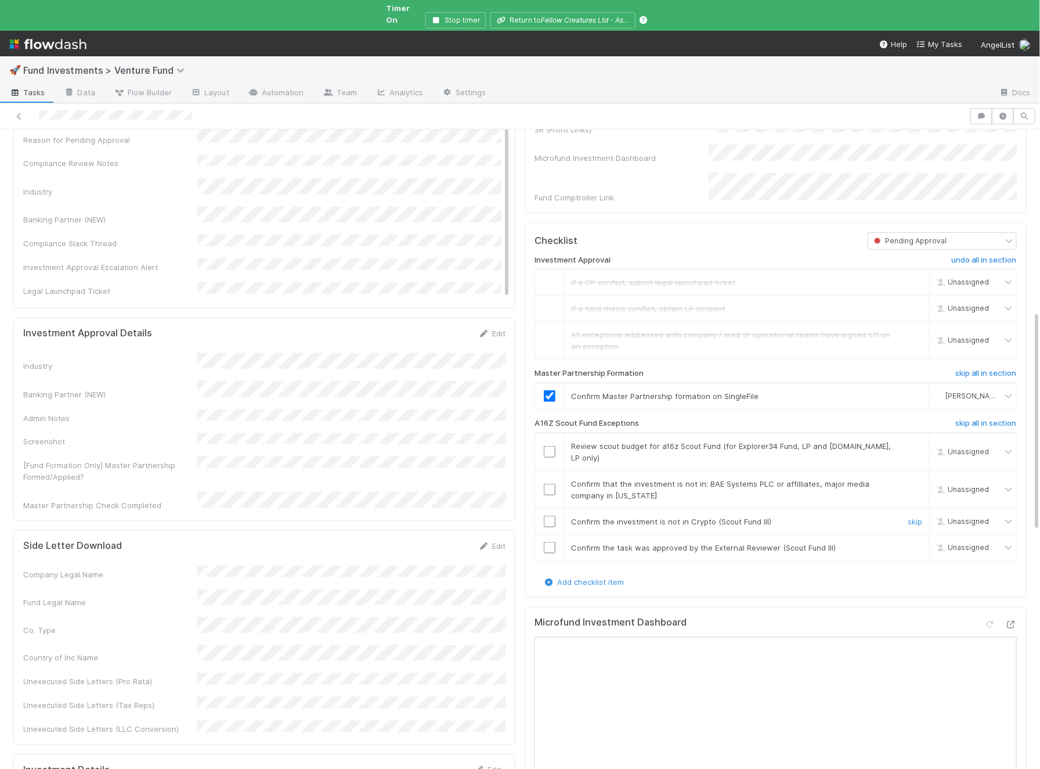
click at [549, 517] on input "checkbox" at bounding box center [550, 522] width 12 height 12
click at [553, 484] on input "checkbox" at bounding box center [550, 490] width 12 height 12
click at [547, 516] on input "checkbox" at bounding box center [550, 522] width 12 height 12
click at [552, 446] on input "checkbox" at bounding box center [550, 452] width 12 height 12
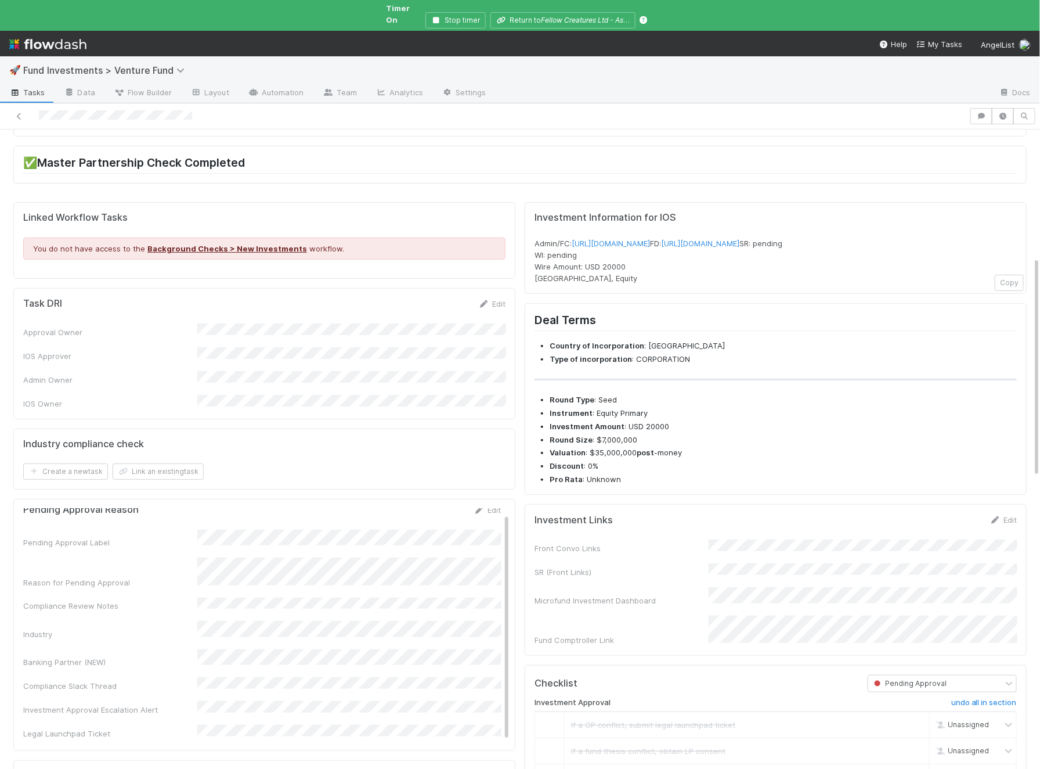
scroll to position [0, 0]
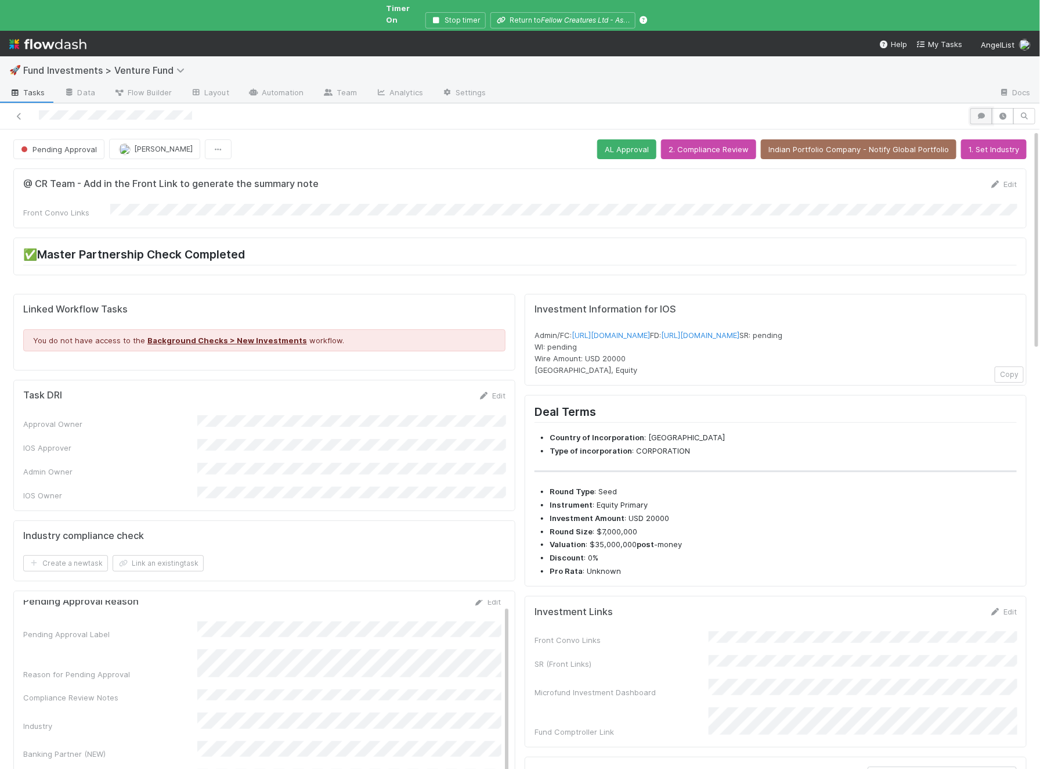
click at [985, 113] on icon "button" at bounding box center [982, 116] width 12 height 7
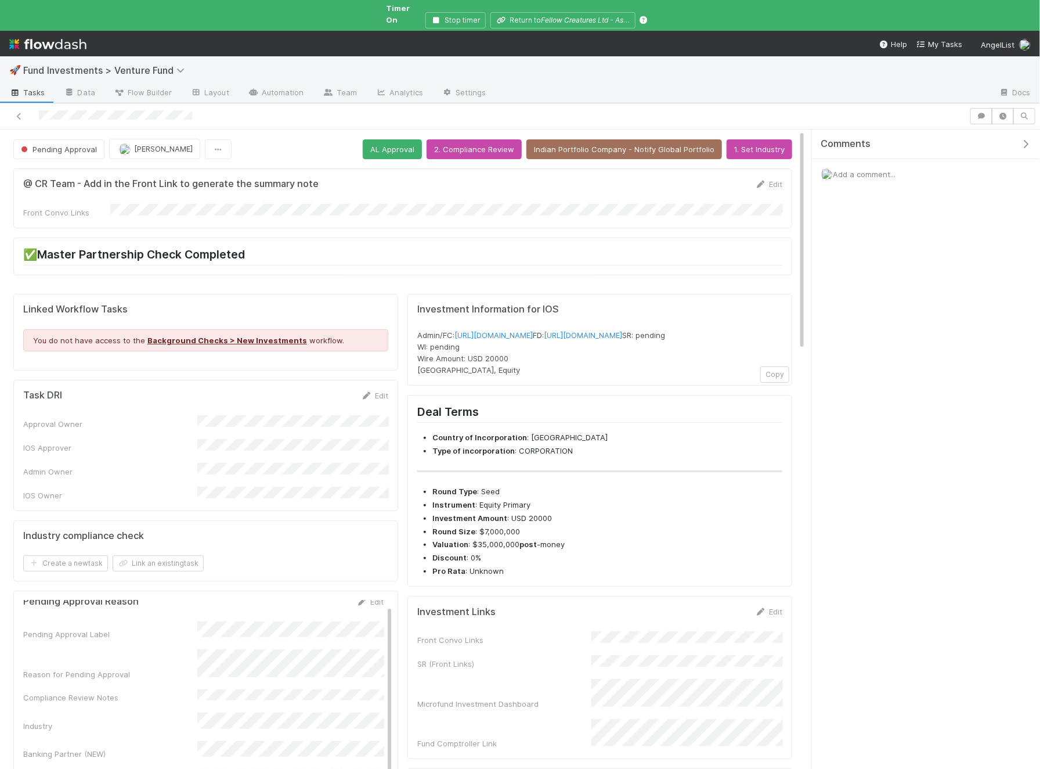
click at [903, 167] on div "Add a comment..." at bounding box center [926, 174] width 228 height 30
click at [893, 170] on span "Add a comment..." at bounding box center [864, 174] width 63 height 9
click at [871, 343] on button "Add Comment" at bounding box center [864, 353] width 67 height 20
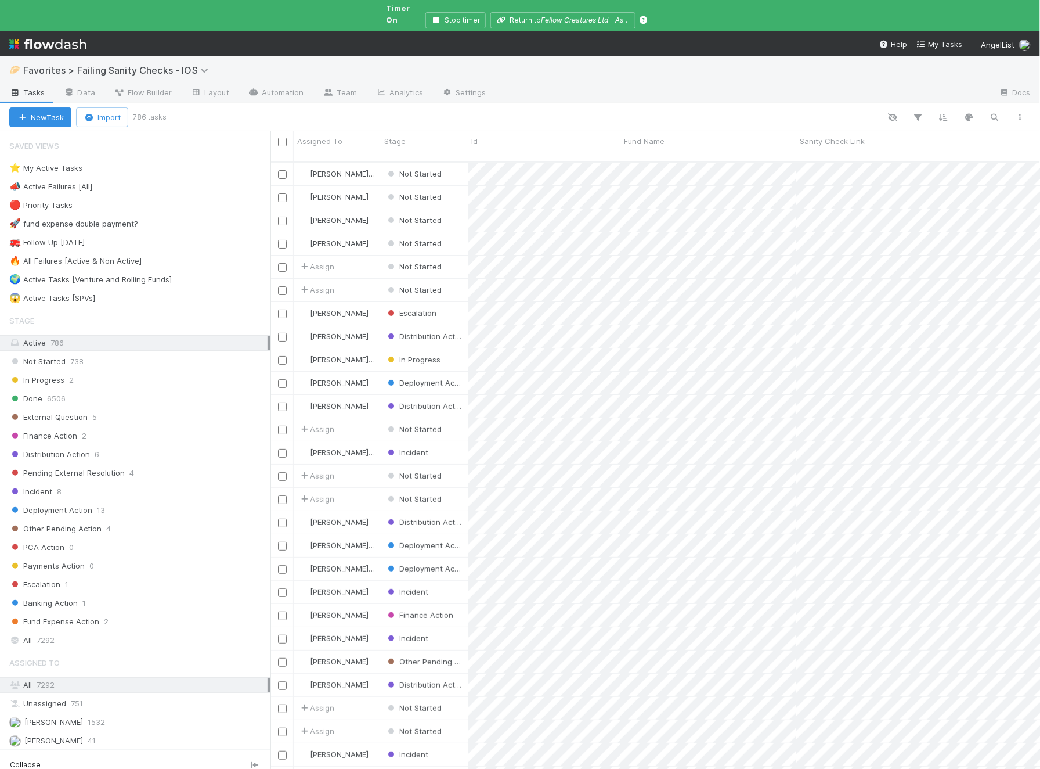
scroll to position [0, 1]
click at [111, 255] on div "🔥 All Failures [Active & Non Active]" at bounding box center [75, 261] width 132 height 15
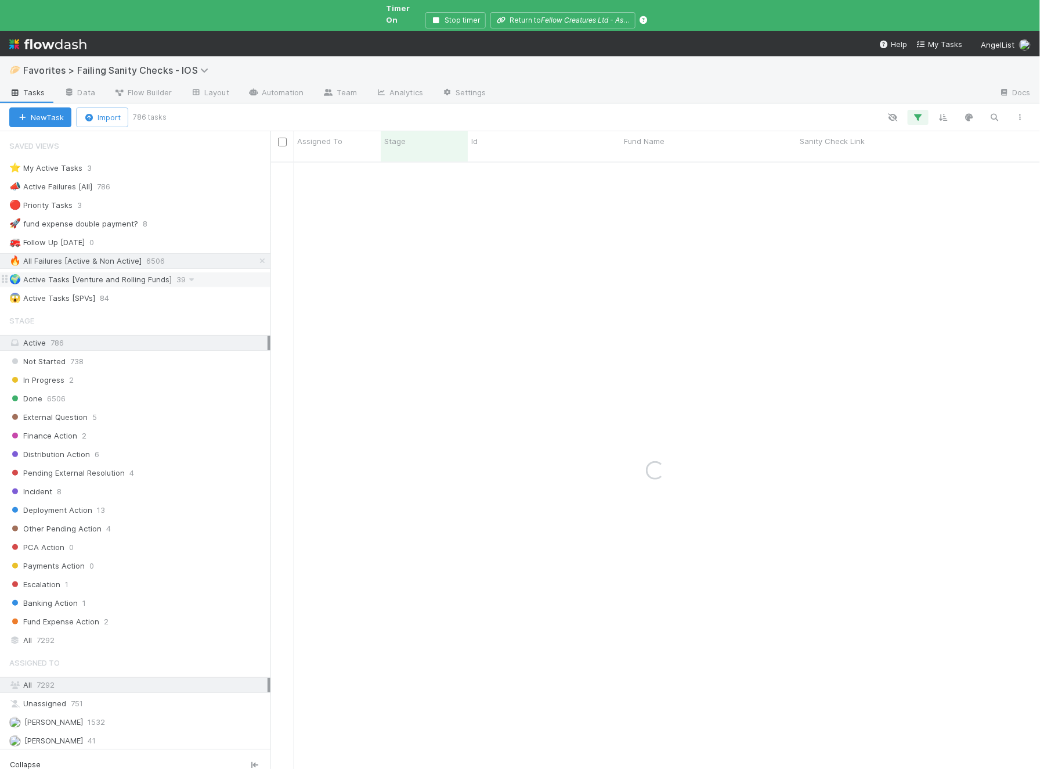
click at [111, 272] on div "🌍 Active Tasks [Venture and Rolling Funds]" at bounding box center [90, 279] width 163 height 15
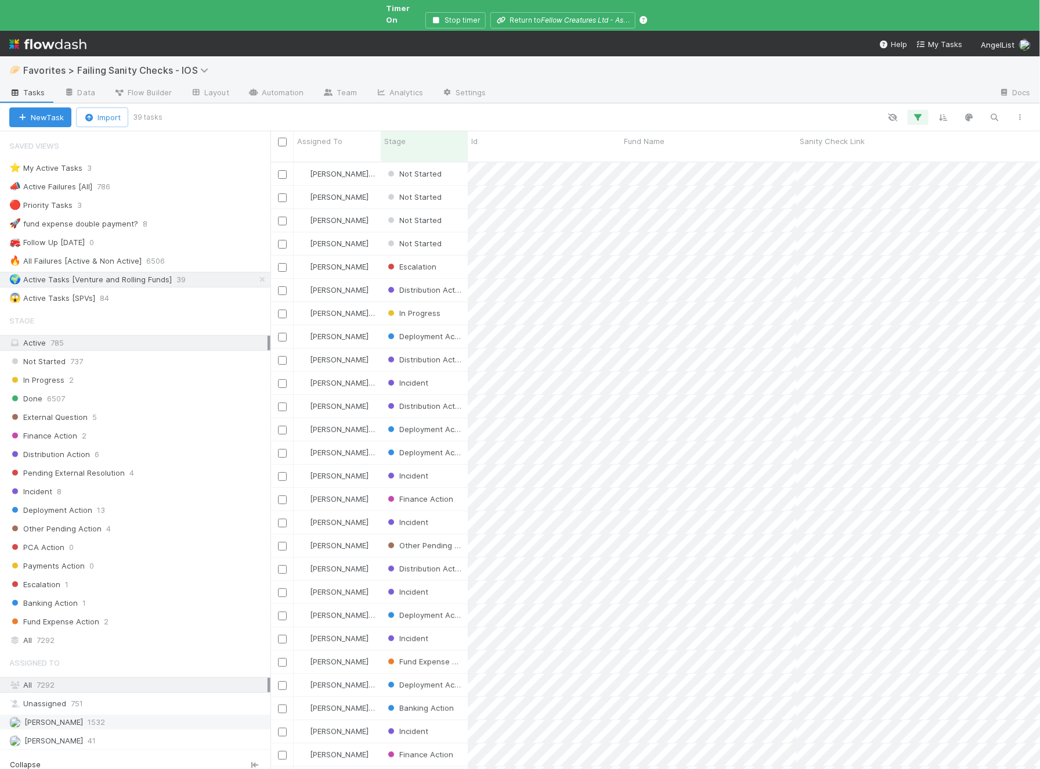
scroll to position [627, 770]
click at [88, 715] on span "1532" at bounding box center [96, 722] width 17 height 15
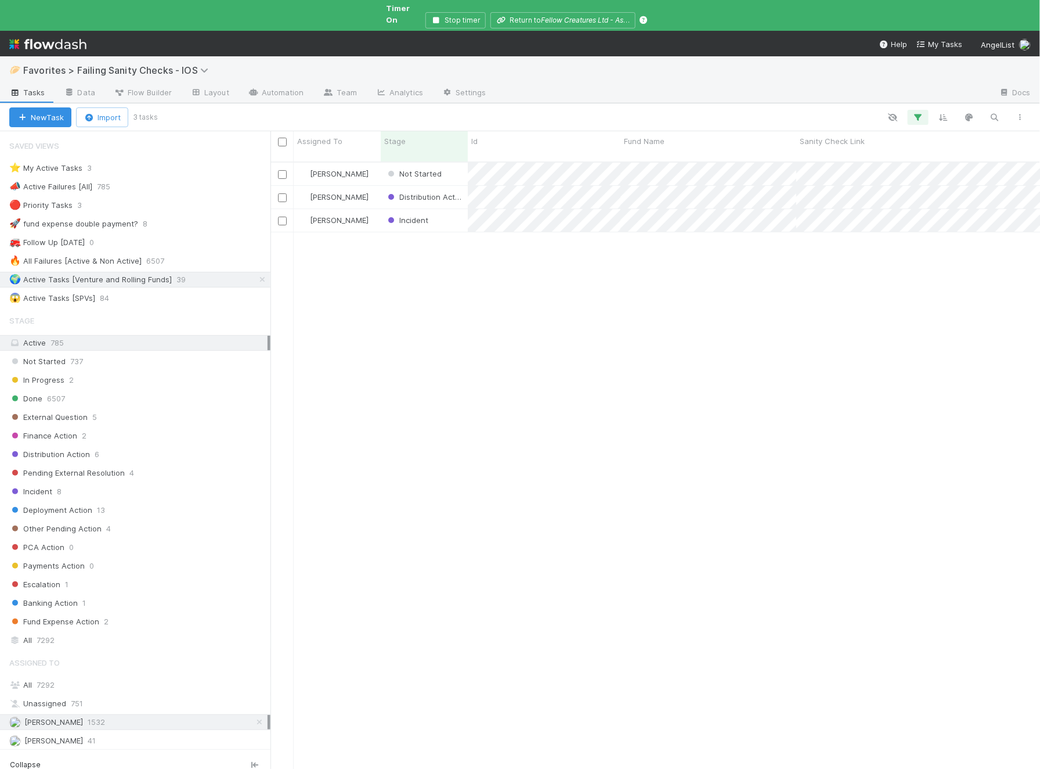
scroll to position [627, 770]
click at [381, 259] on div "[PERSON_NAME] Not Started [DATE] 1:41:09 PM [DATE] 1:41:09 PM 0 0 1 0 0 88 [PER…" at bounding box center [656, 476] width 770 height 627
click at [455, 163] on div "Not Started" at bounding box center [424, 174] width 87 height 23
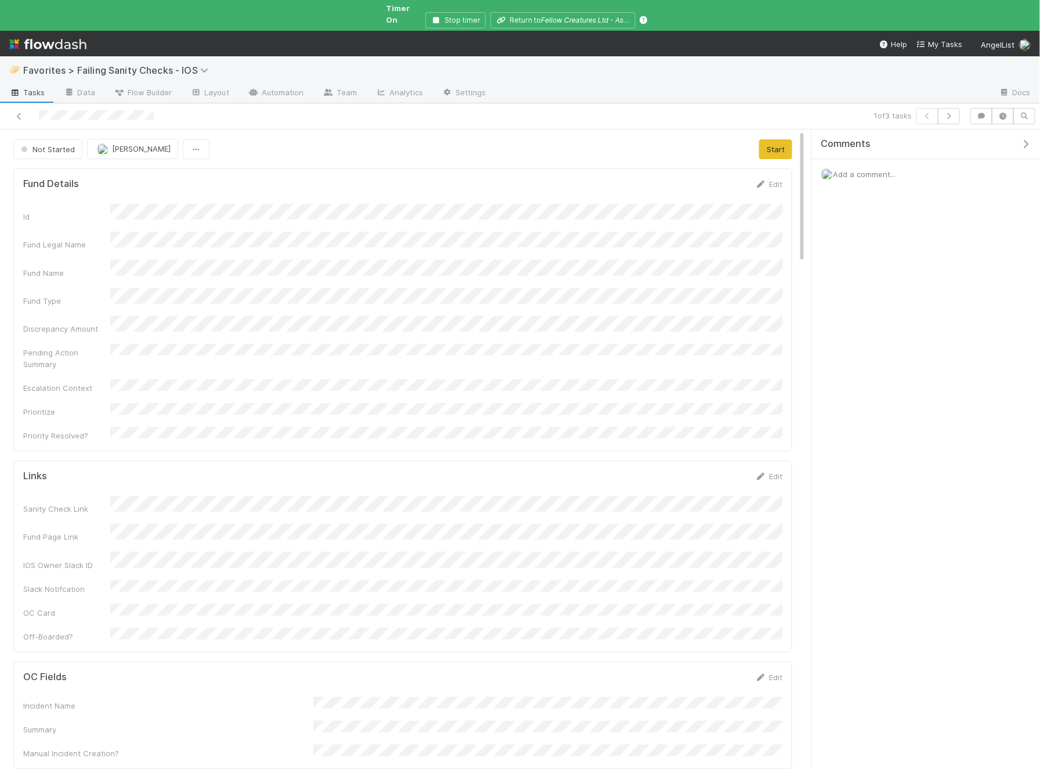
scroll to position [236, 760]
click at [50, 145] on span "Not Started" at bounding box center [47, 149] width 56 height 9
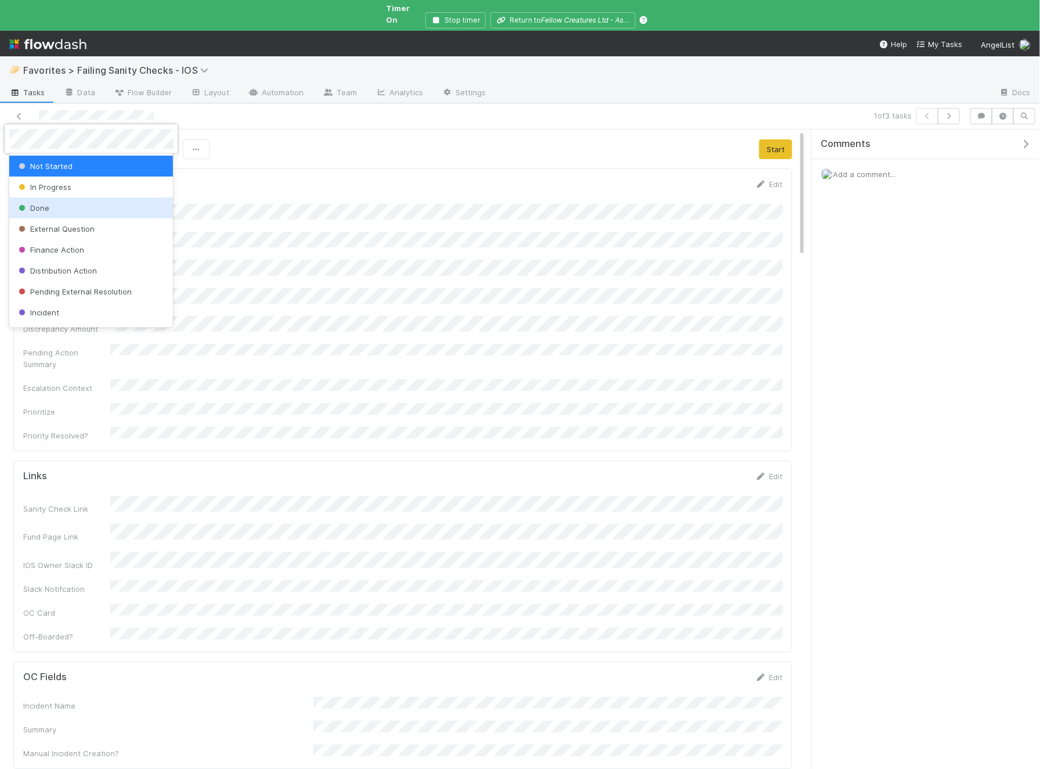
click at [46, 207] on span "Done" at bounding box center [32, 207] width 33 height 9
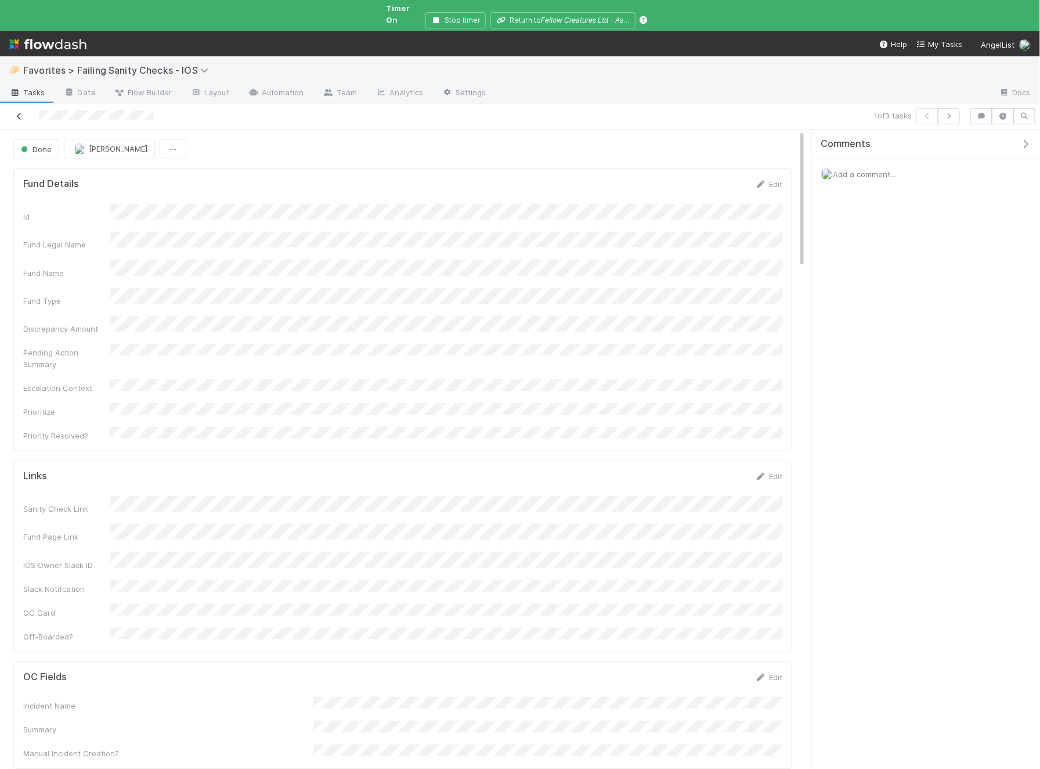
click at [21, 113] on icon at bounding box center [19, 117] width 12 height 8
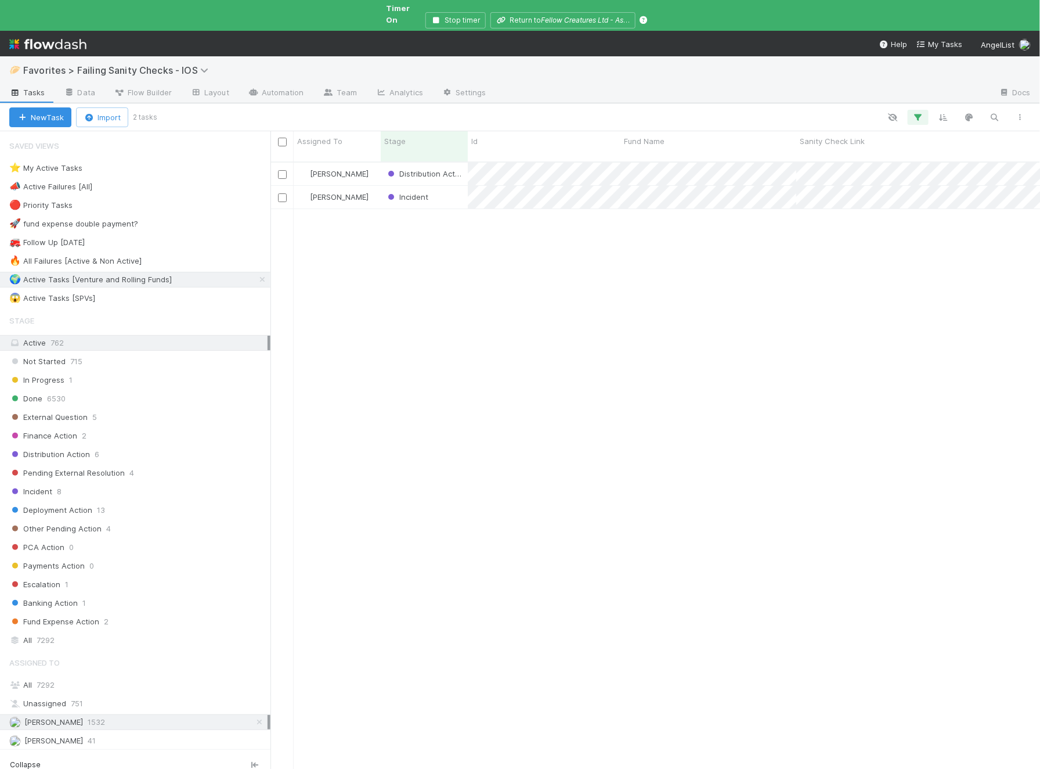
scroll to position [0, 1]
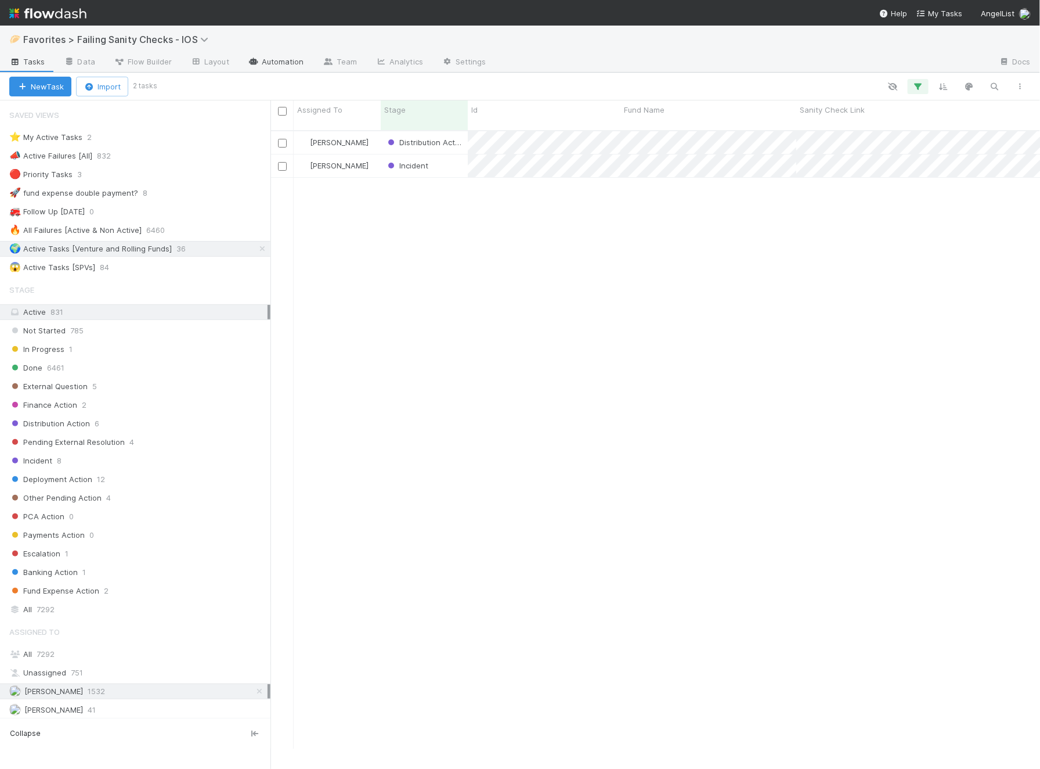
click at [255, 58] on icon at bounding box center [254, 61] width 12 height 7
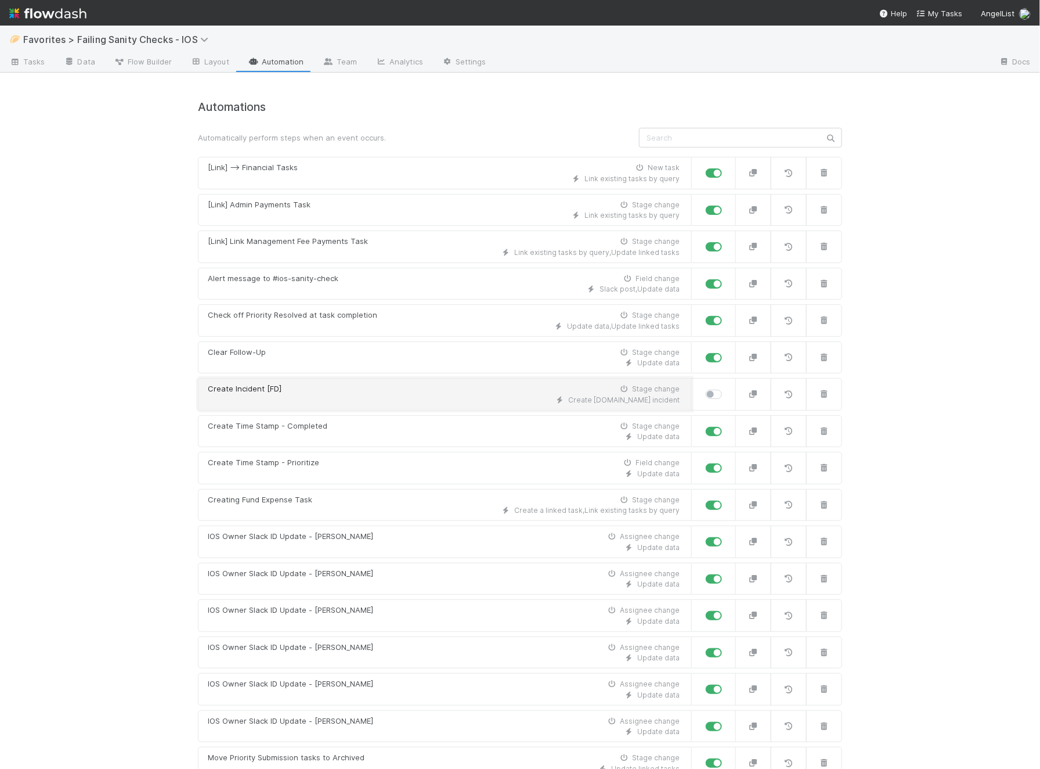
click at [301, 384] on div "Create Incident [FD] Stage change" at bounding box center [444, 389] width 472 height 12
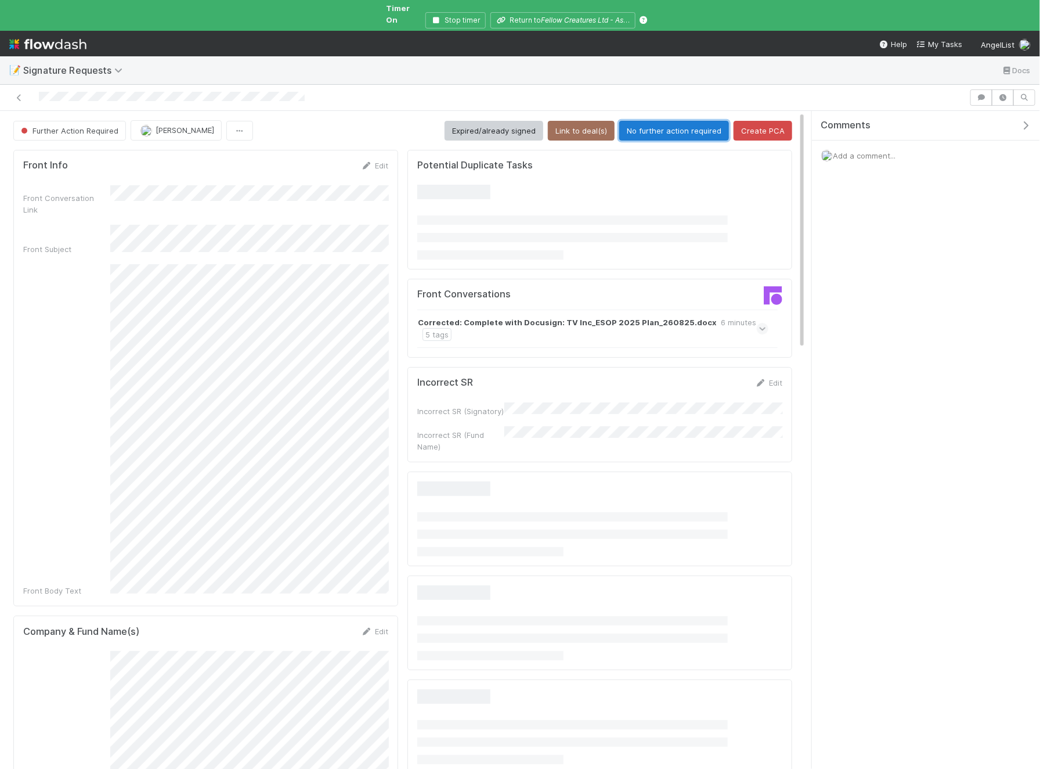
click at [685, 121] on button "No further action required" at bounding box center [674, 131] width 110 height 20
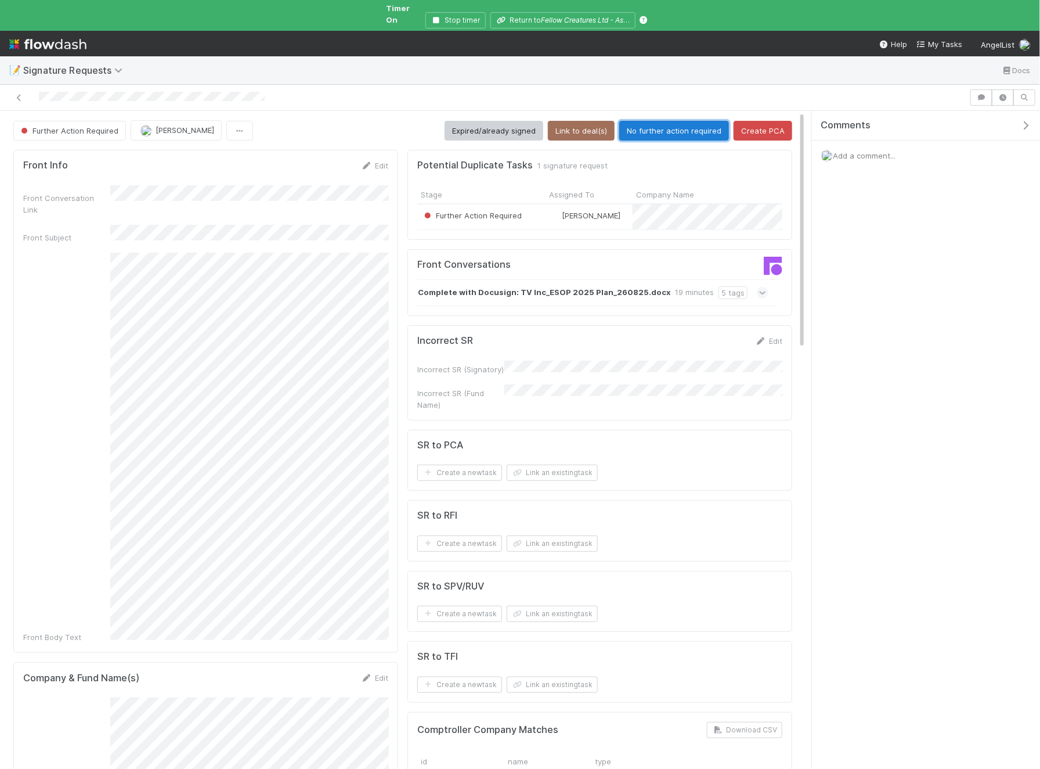
click at [690, 124] on button "No further action required" at bounding box center [674, 131] width 110 height 20
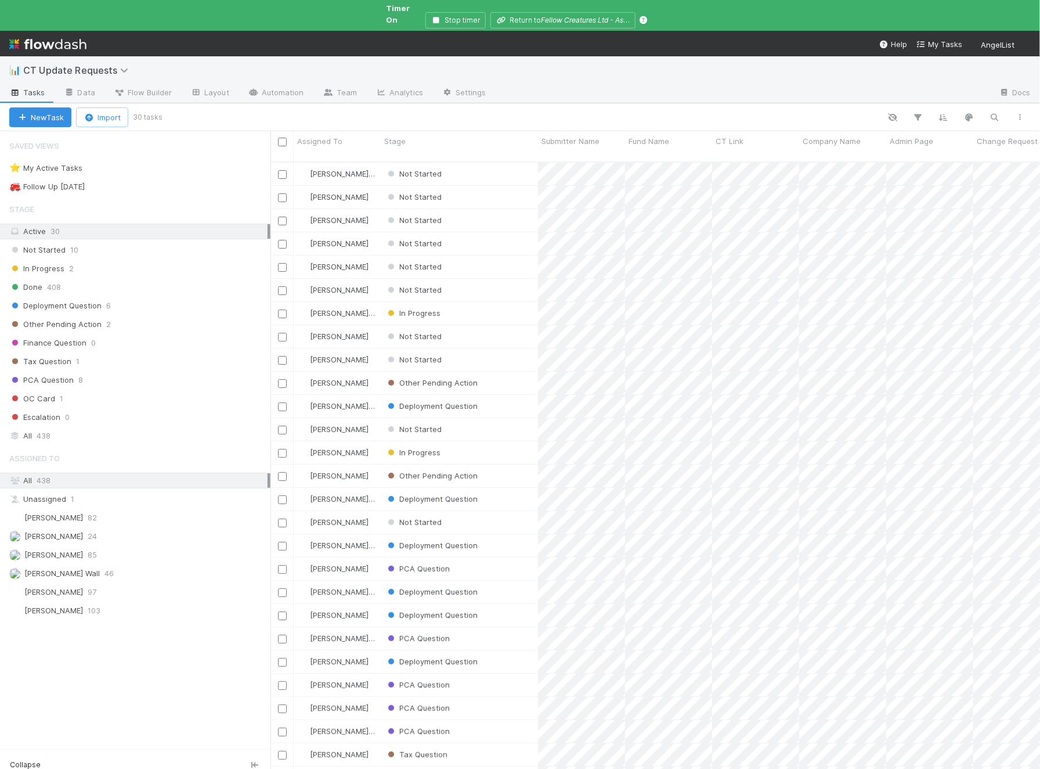
scroll to position [627, 770]
click at [477, 441] on div "In Progress" at bounding box center [459, 452] width 157 height 23
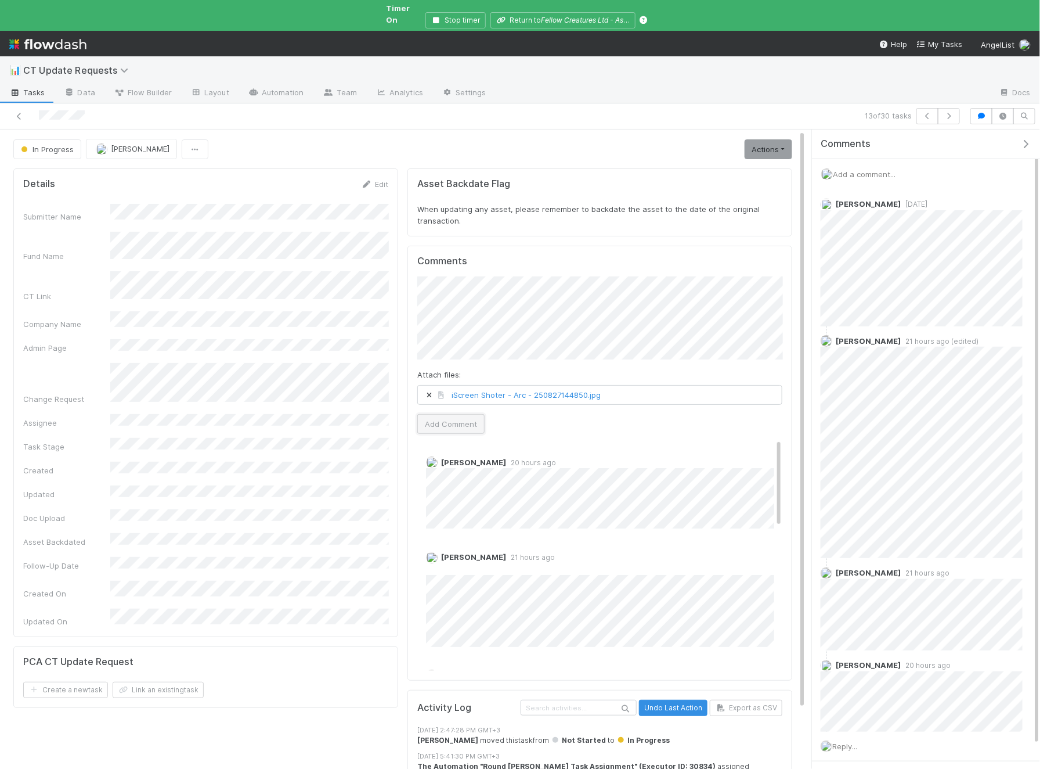
click at [457, 414] on button "Add Comment" at bounding box center [450, 424] width 67 height 20
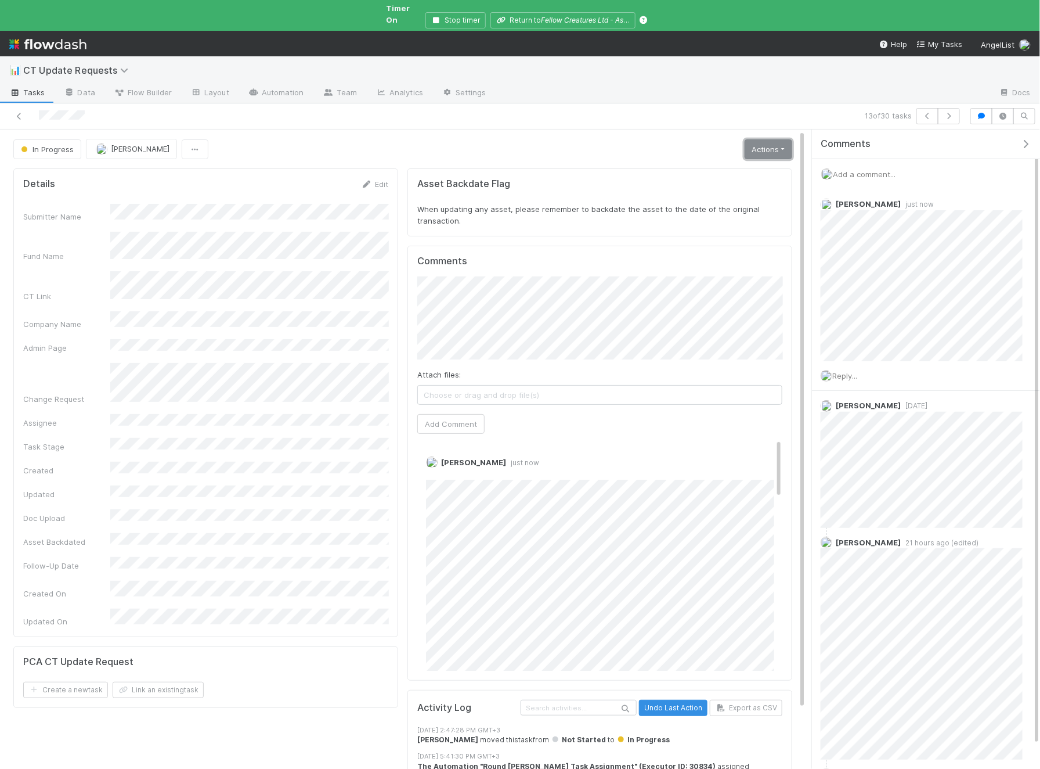
click at [761, 139] on link "Actions" at bounding box center [769, 149] width 48 height 20
click at [733, 165] on button "Finish" at bounding box center [726, 173] width 138 height 16
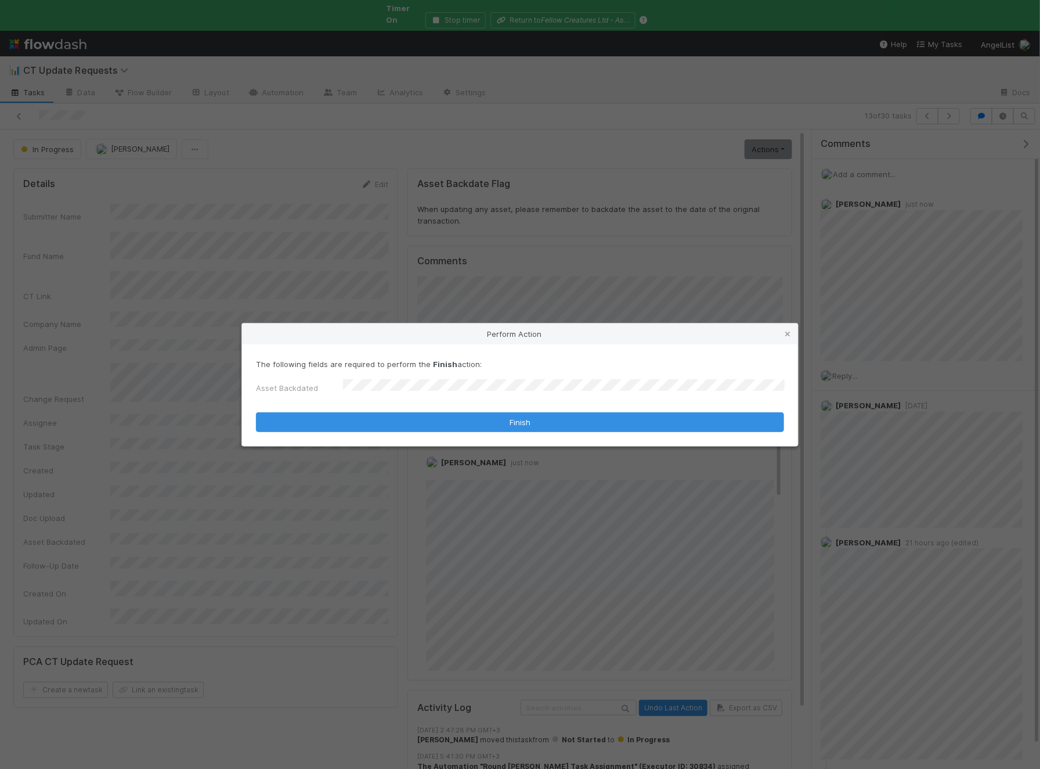
click at [354, 409] on form "The following fields are required to perform the Finish action: Asset Backdated…" at bounding box center [520, 395] width 528 height 74
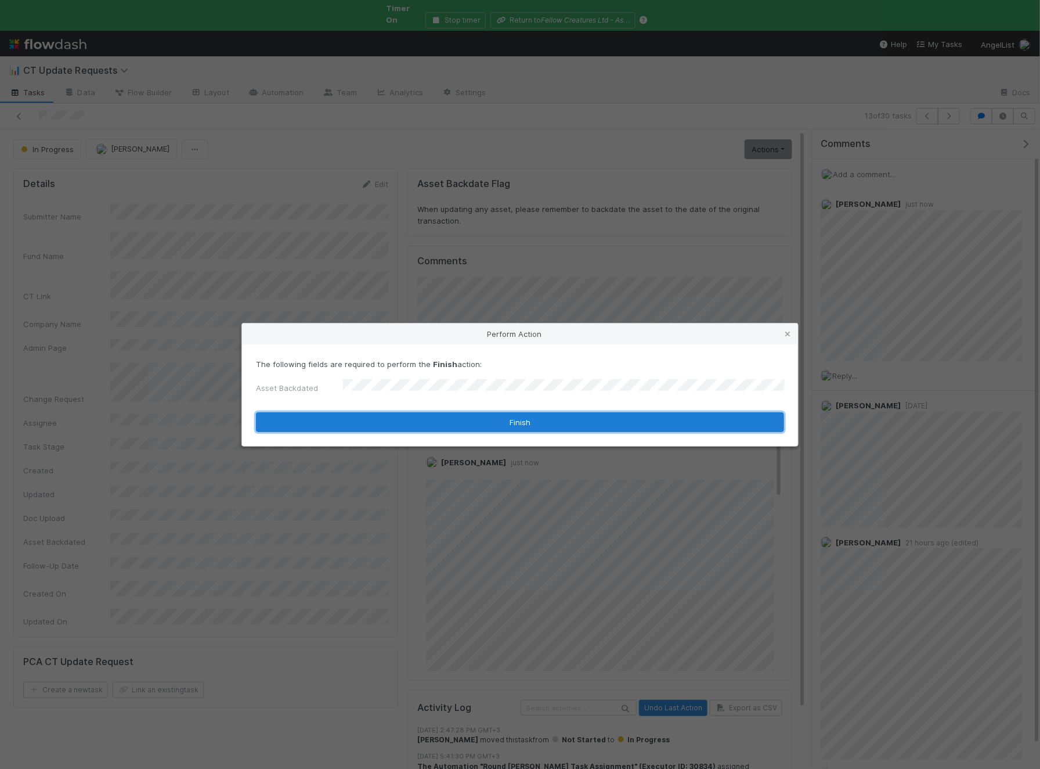
click at [354, 413] on button "Finish" at bounding box center [520, 422] width 528 height 20
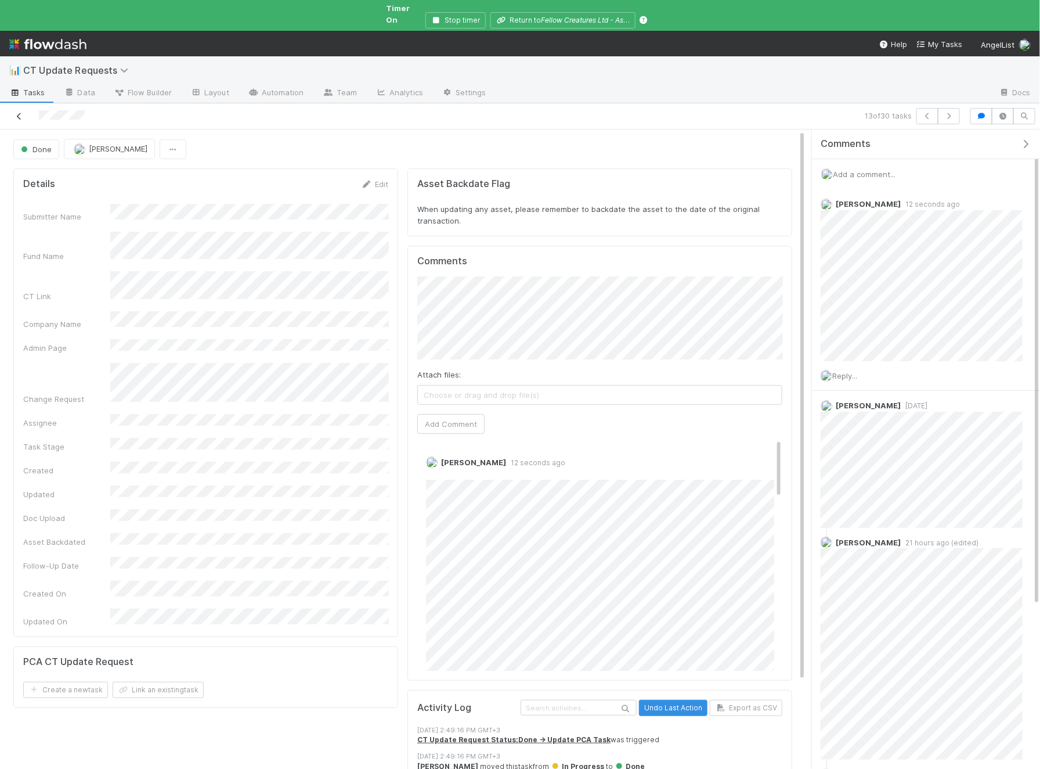
click at [17, 113] on icon at bounding box center [19, 117] width 12 height 8
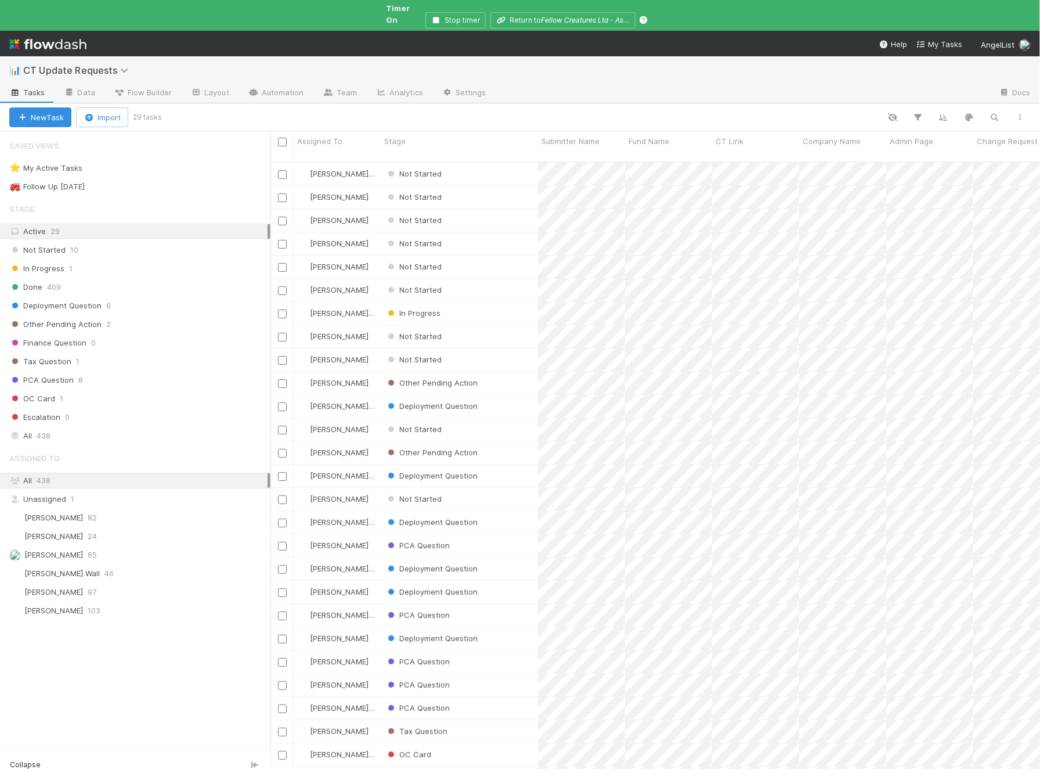
scroll to position [627, 770]
click at [473, 255] on div "Not Started" at bounding box center [459, 266] width 157 height 23
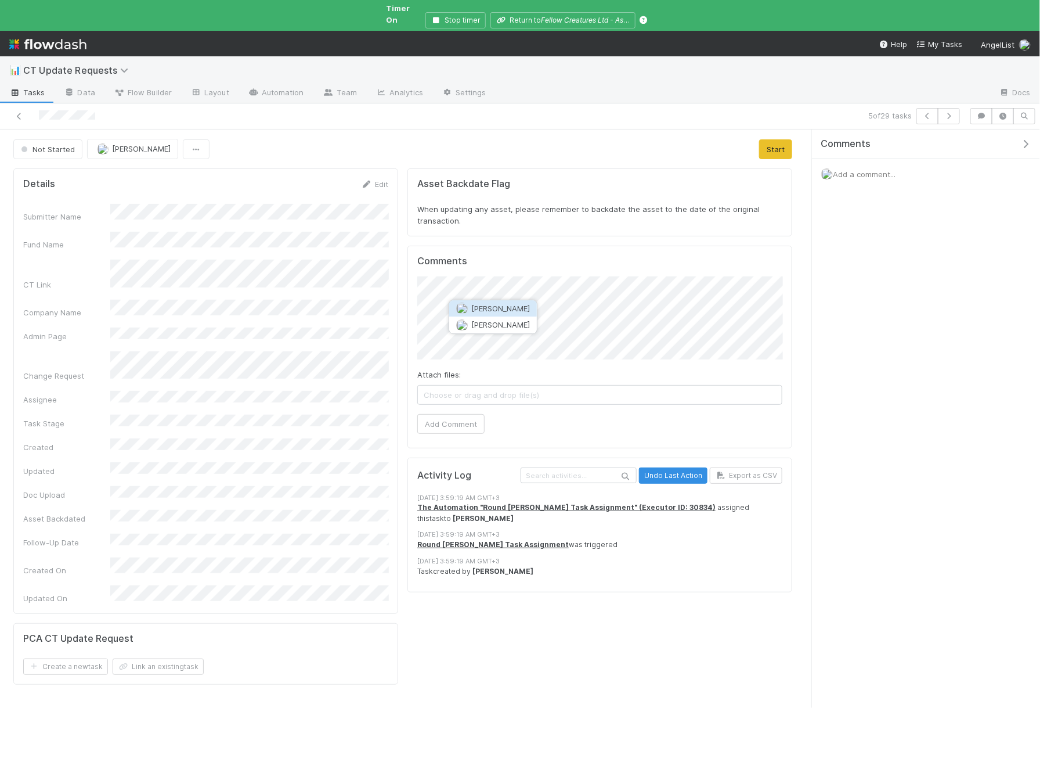
click at [517, 305] on span "[PERSON_NAME]" at bounding box center [500, 308] width 59 height 9
click at [459, 397] on div "Attach files: Choose or drag and drop file(s) Add Comment" at bounding box center [599, 354] width 365 height 157
click at [458, 414] on button "Add Comment" at bounding box center [450, 424] width 67 height 20
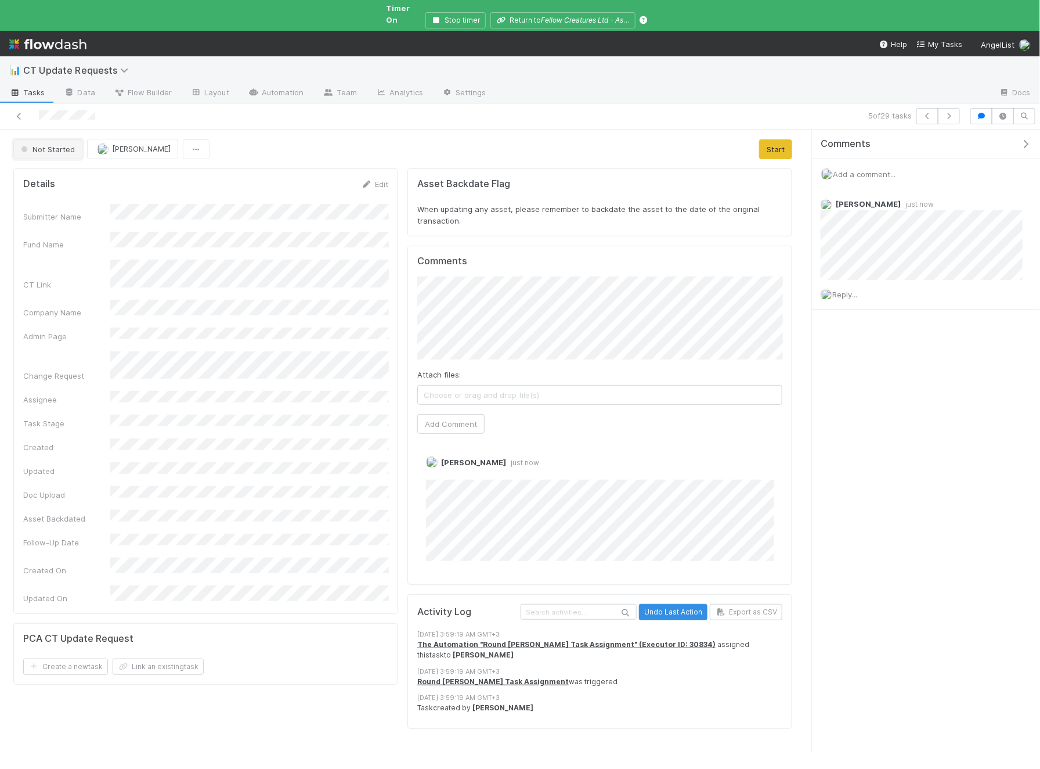
click at [48, 145] on span "Not Started" at bounding box center [47, 149] width 56 height 9
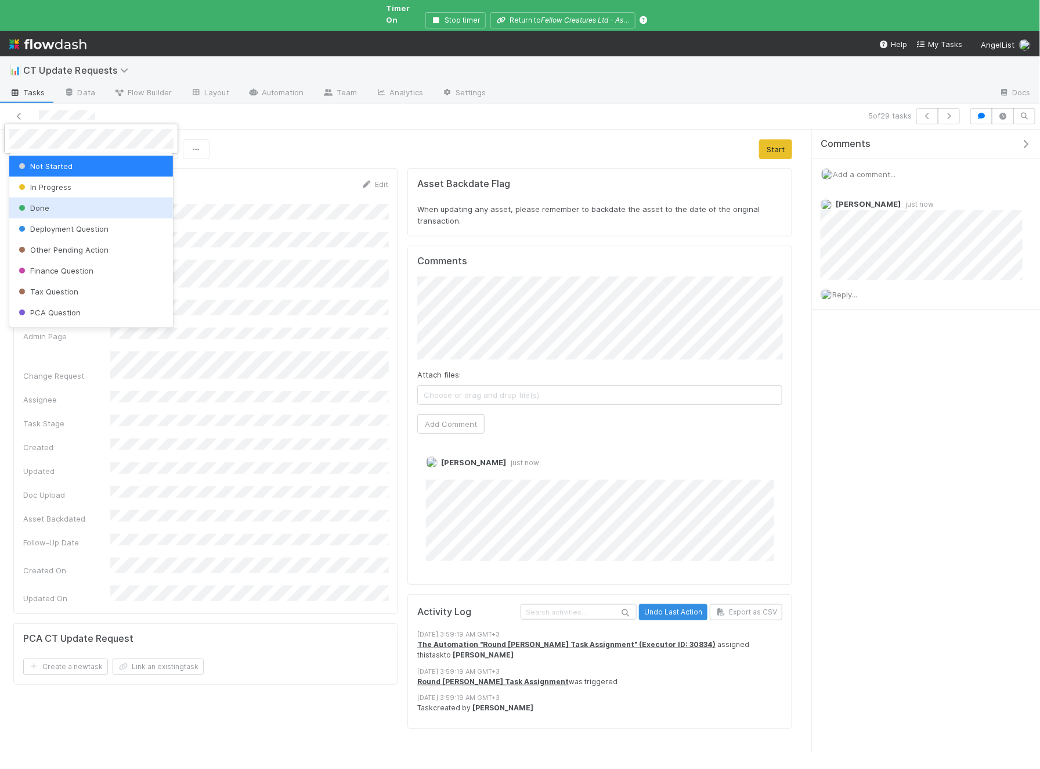
click at [52, 212] on div "Done" at bounding box center [91, 207] width 164 height 21
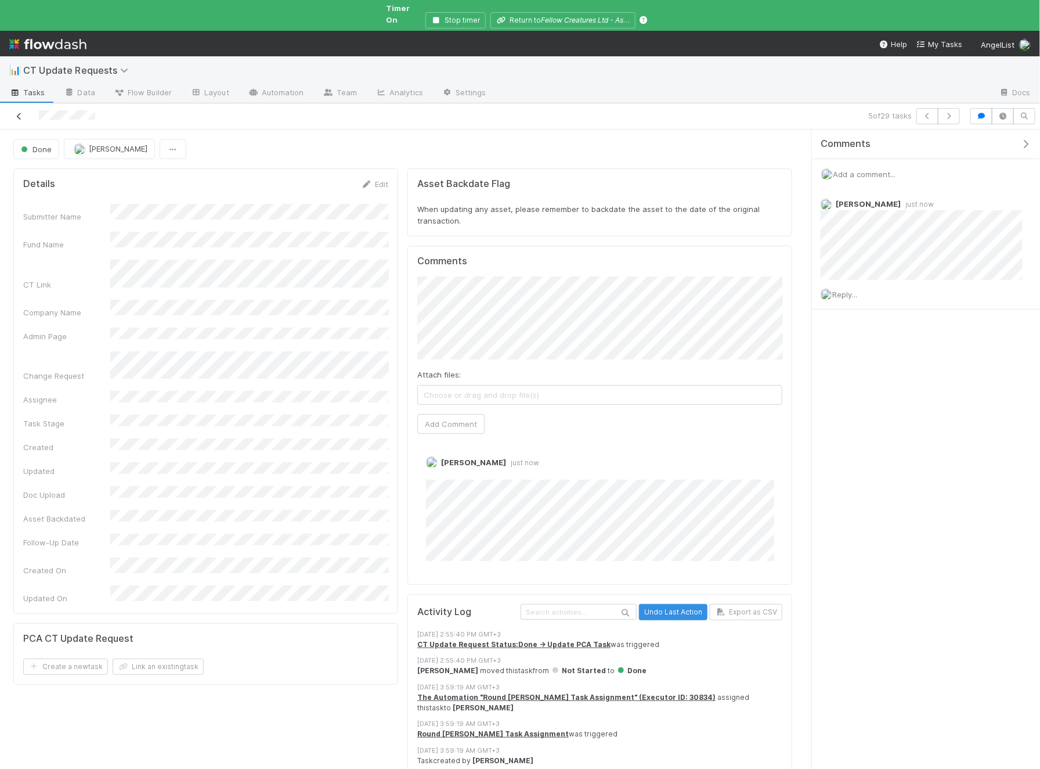
click at [21, 113] on icon at bounding box center [19, 117] width 12 height 8
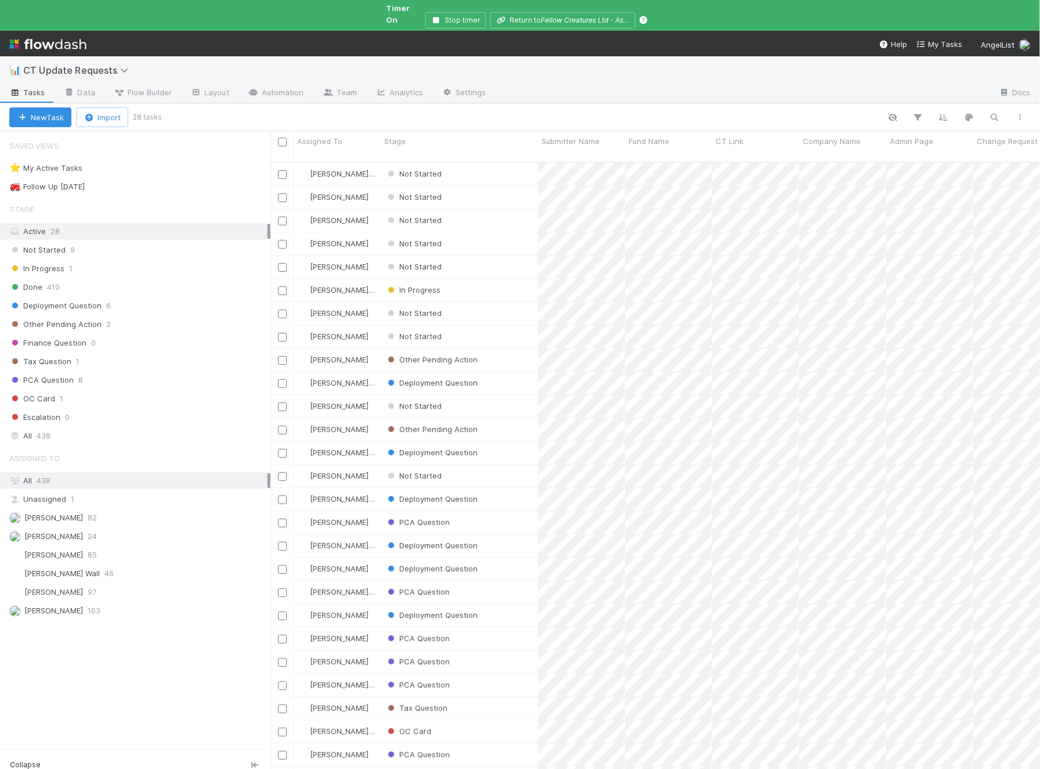
scroll to position [0, 1]
click at [505, 372] on div "Deployment Question" at bounding box center [459, 383] width 157 height 23
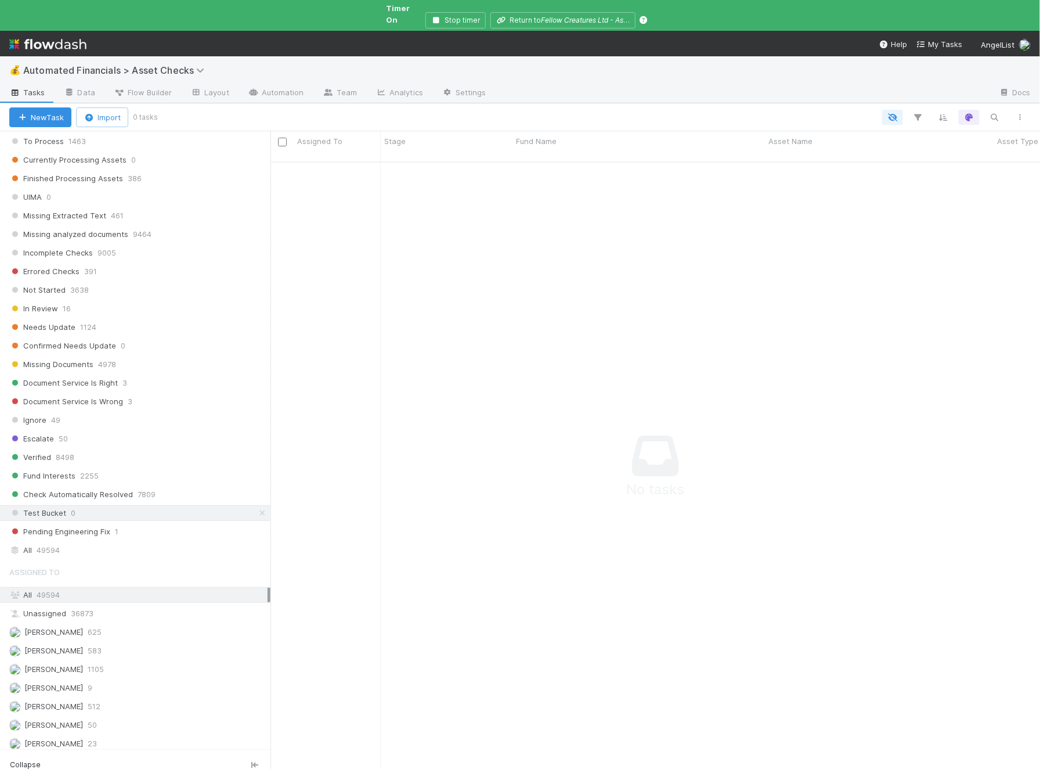
scroll to position [828, 0]
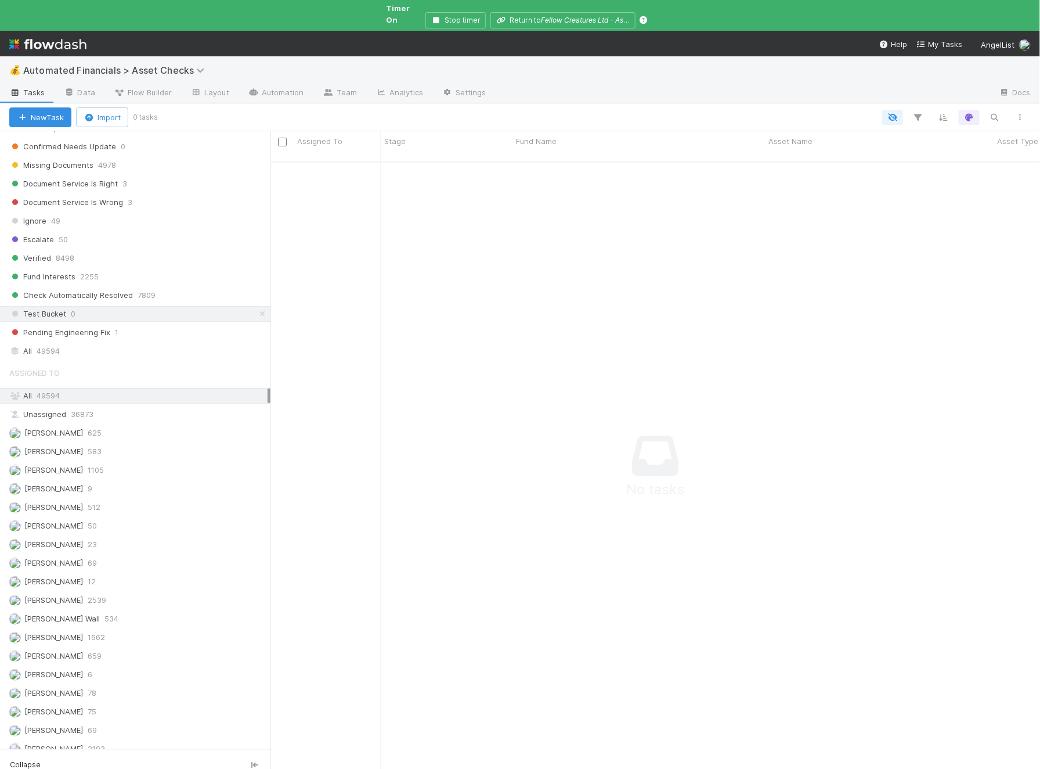
click at [84, 407] on div "Assigned To All 49594 Unassigned 36873 [PERSON_NAME] 625 [PERSON_NAME] 583 [PER…" at bounding box center [135, 606] width 271 height 488
click at [90, 426] on div "[PERSON_NAME] 625" at bounding box center [138, 433] width 258 height 15
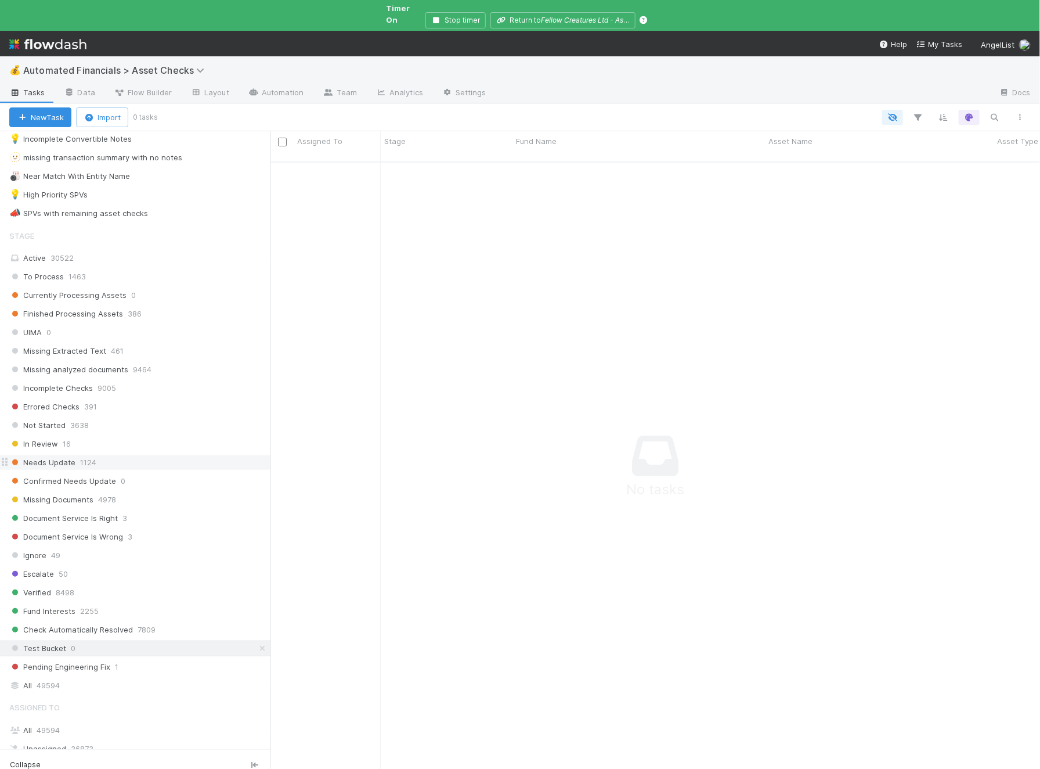
scroll to position [627, 770]
click at [83, 455] on span "1124" at bounding box center [88, 462] width 16 height 15
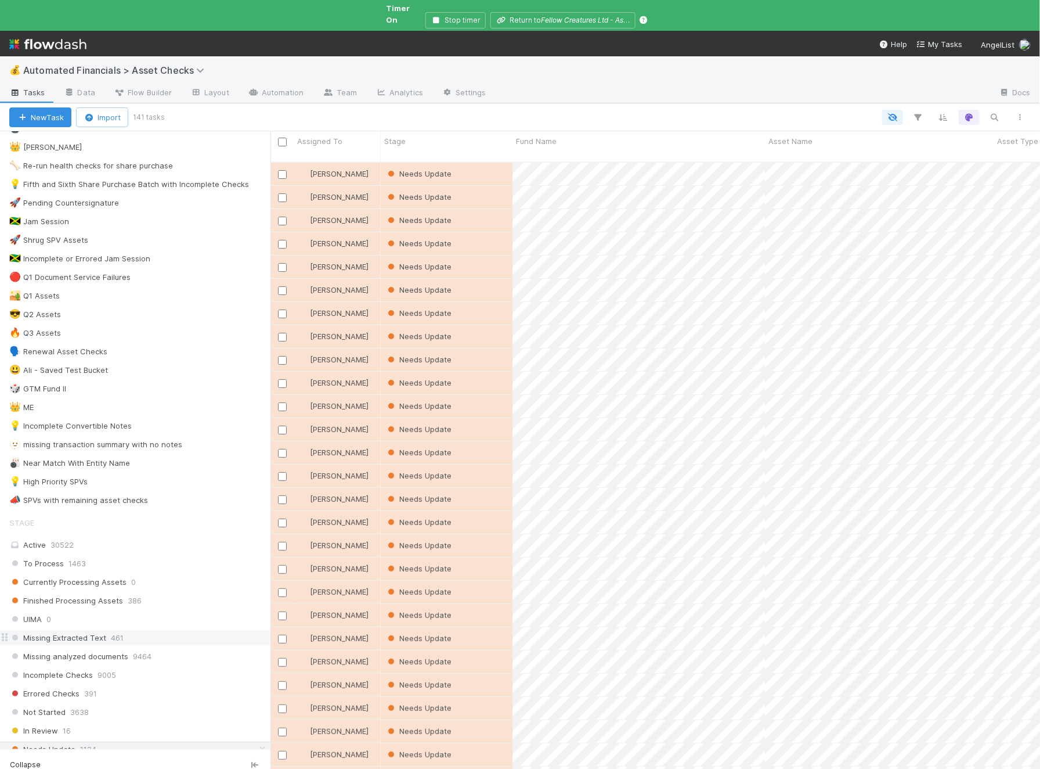
scroll to position [201, 0]
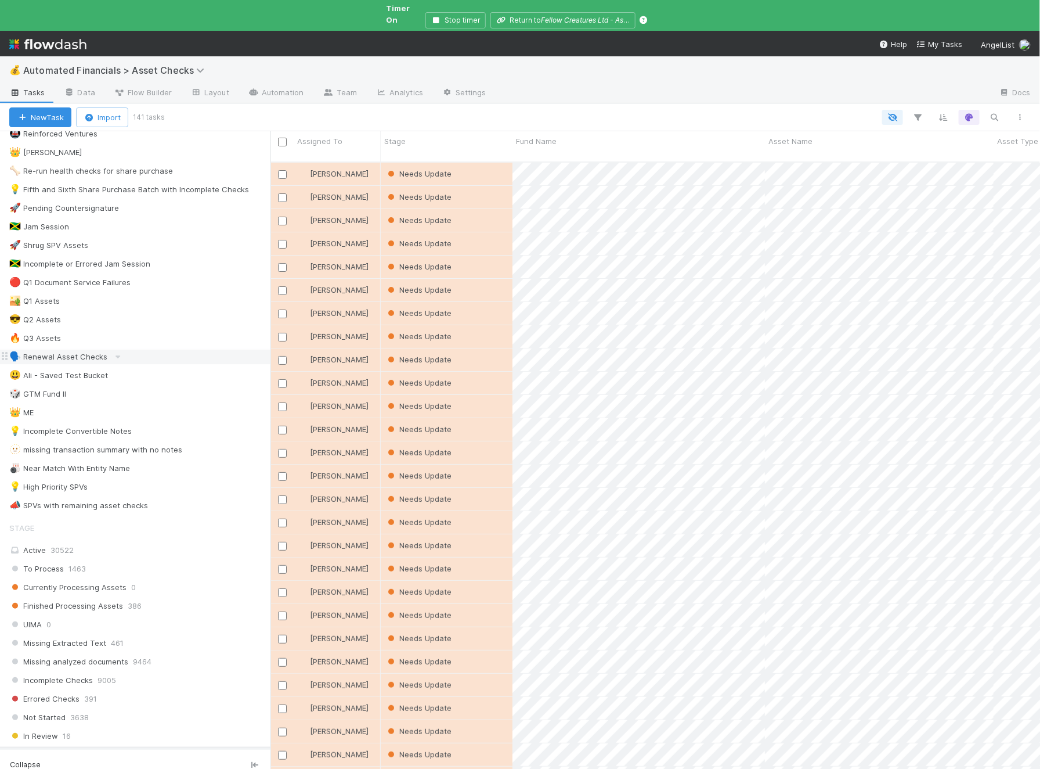
click at [91, 350] on div "🗣️ Renewal Asset Checks" at bounding box center [58, 357] width 98 height 15
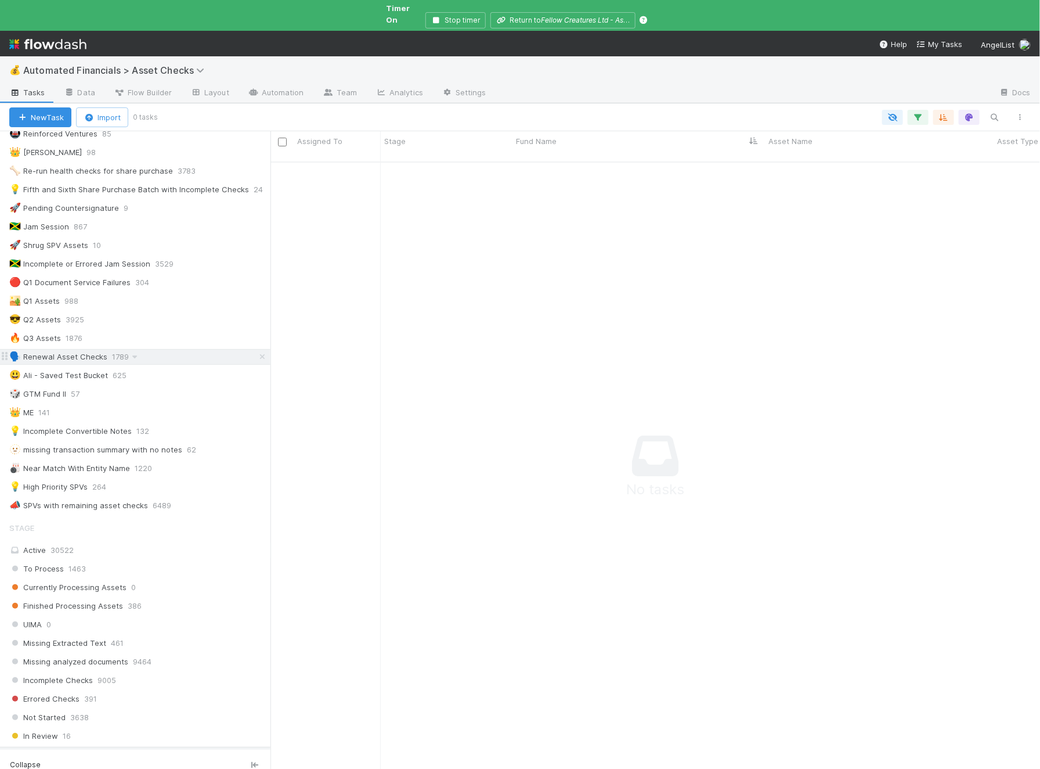
scroll to position [627, 770]
click at [66, 331] on span "1876" at bounding box center [80, 338] width 28 height 15
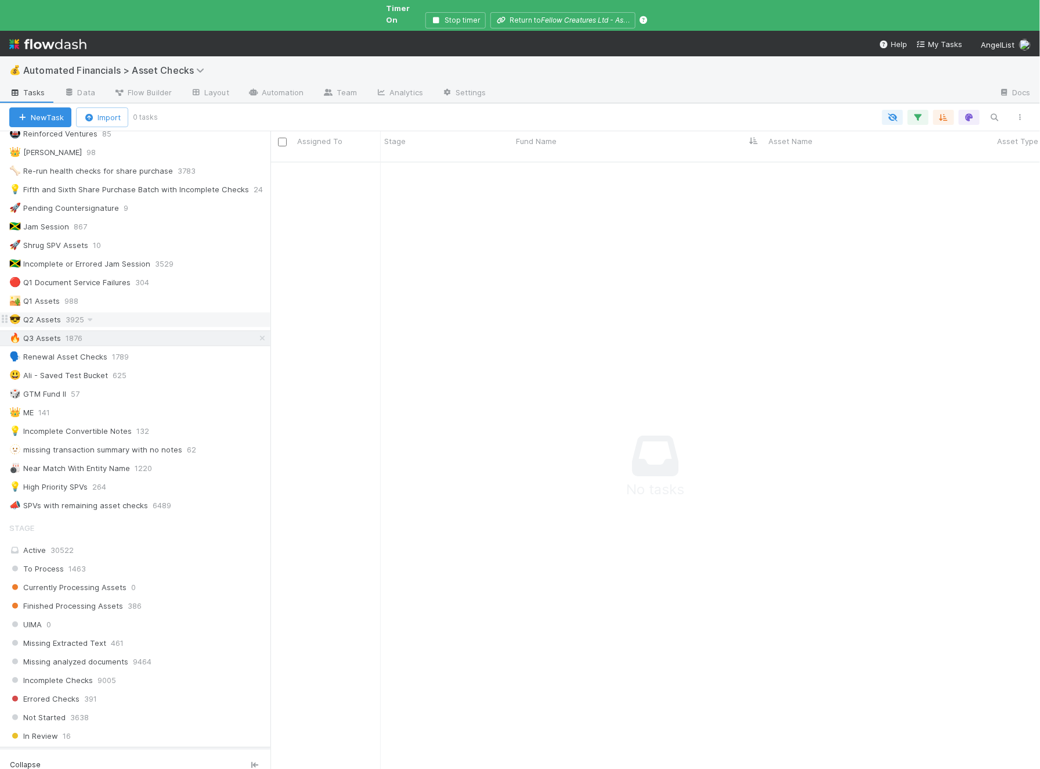
click at [63, 312] on div "😎 Q2 Assets 3925" at bounding box center [139, 319] width 261 height 15
click at [62, 294] on div "🏜️ Q1 Assets 988" at bounding box center [139, 301] width 261 height 15
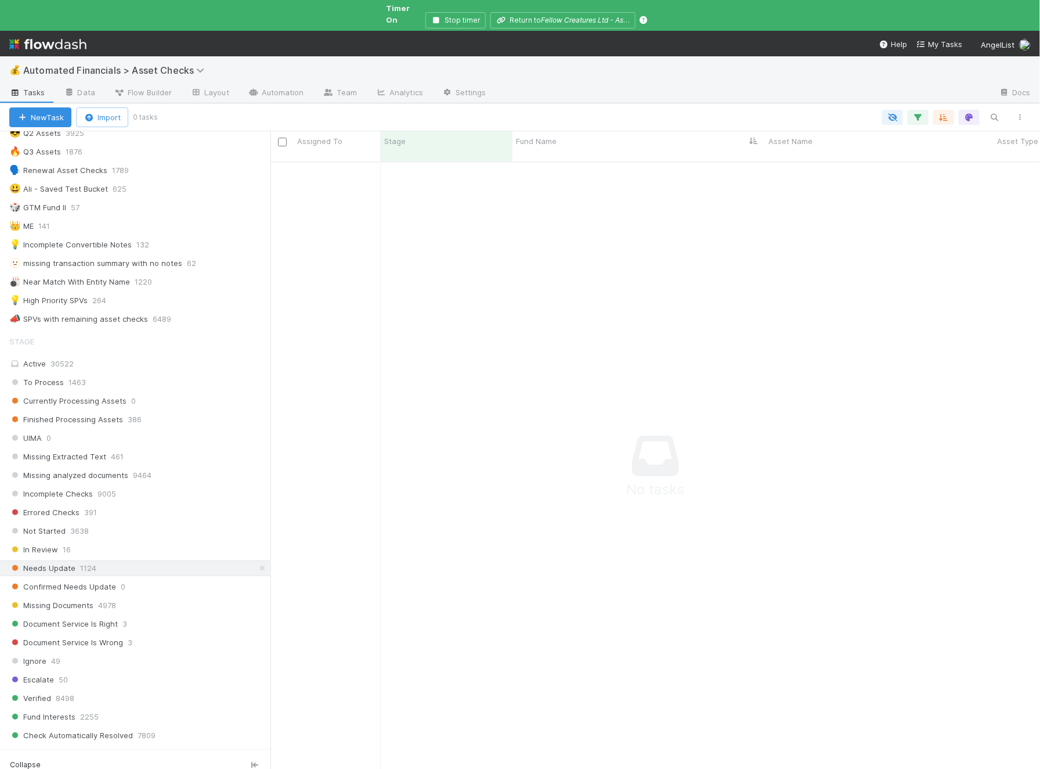
scroll to position [380, 0]
